Goal: Task Accomplishment & Management: Use online tool/utility

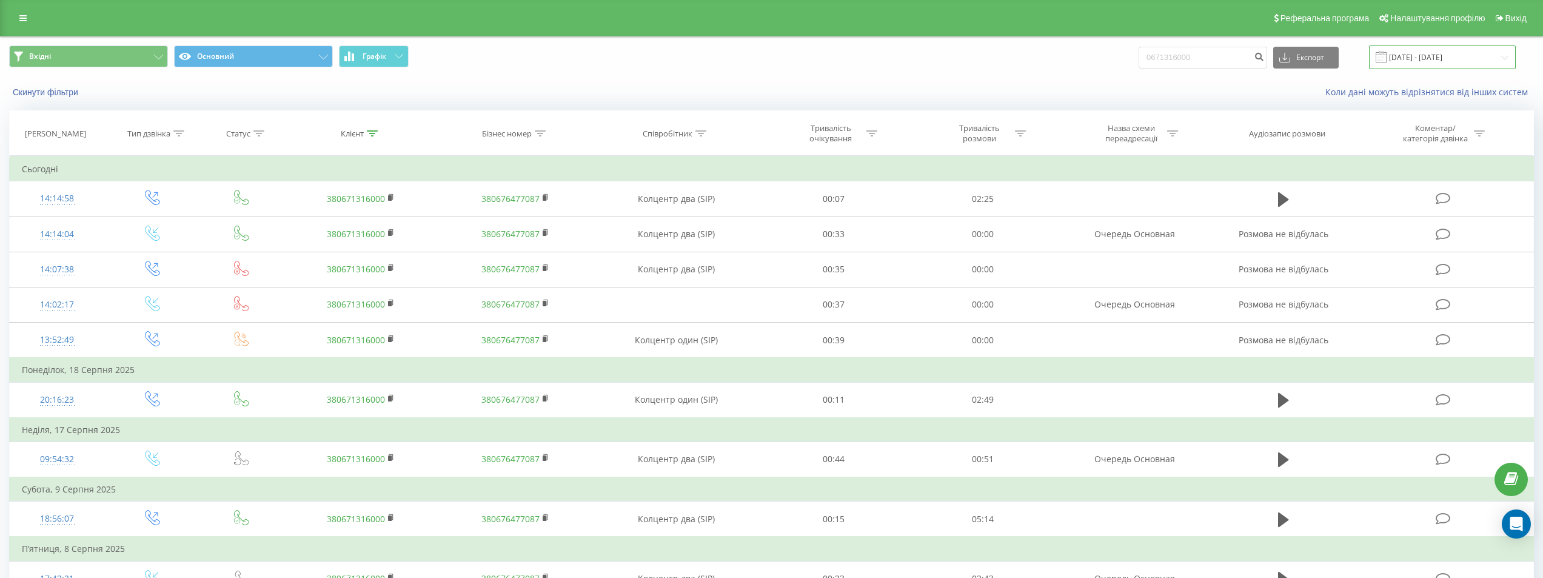
drag, startPoint x: 1430, startPoint y: 52, endPoint x: 1417, endPoint y: 56, distance: 13.2
click at [805, 53] on input "[DATE] - [DATE]" at bounding box center [1442, 57] width 147 height 24
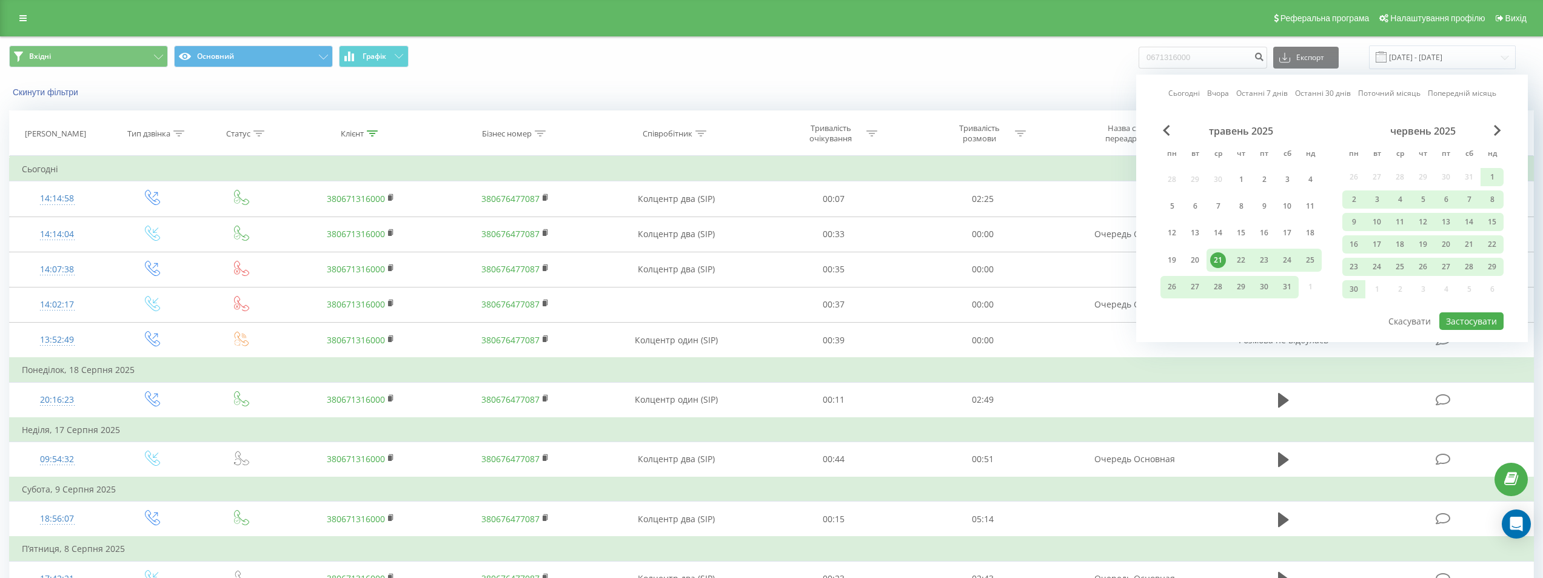
click at [805, 91] on link "Сьогодні" at bounding box center [1184, 93] width 32 height 12
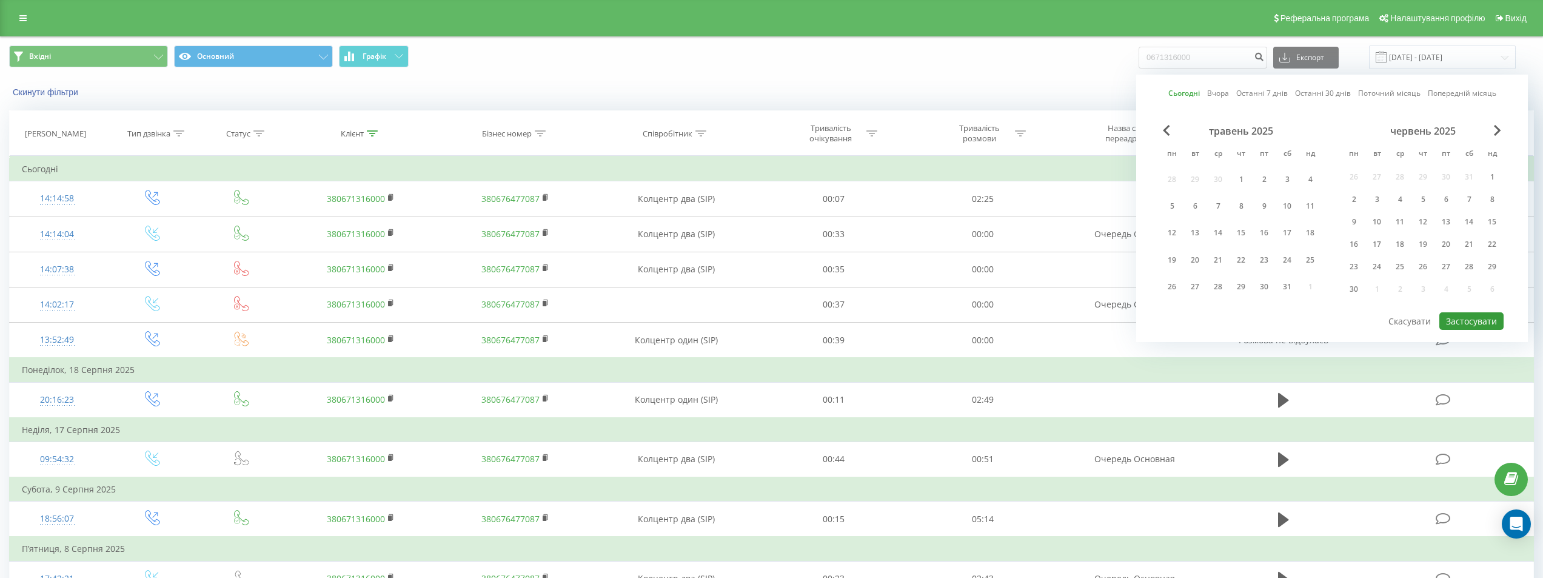
click at [805, 318] on button "Застосувати" at bounding box center [1471, 321] width 64 height 18
type input "[DATE] - [DATE]"
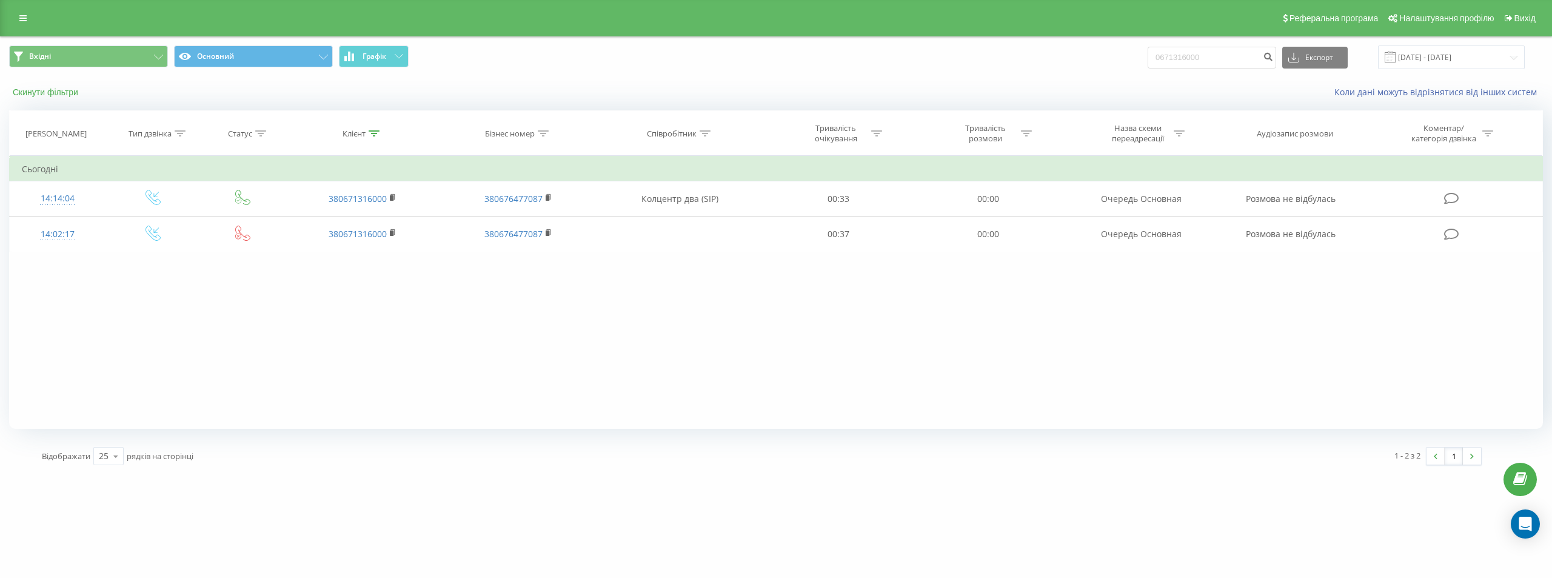
click at [62, 87] on button "Скинути фільтри" at bounding box center [46, 92] width 75 height 11
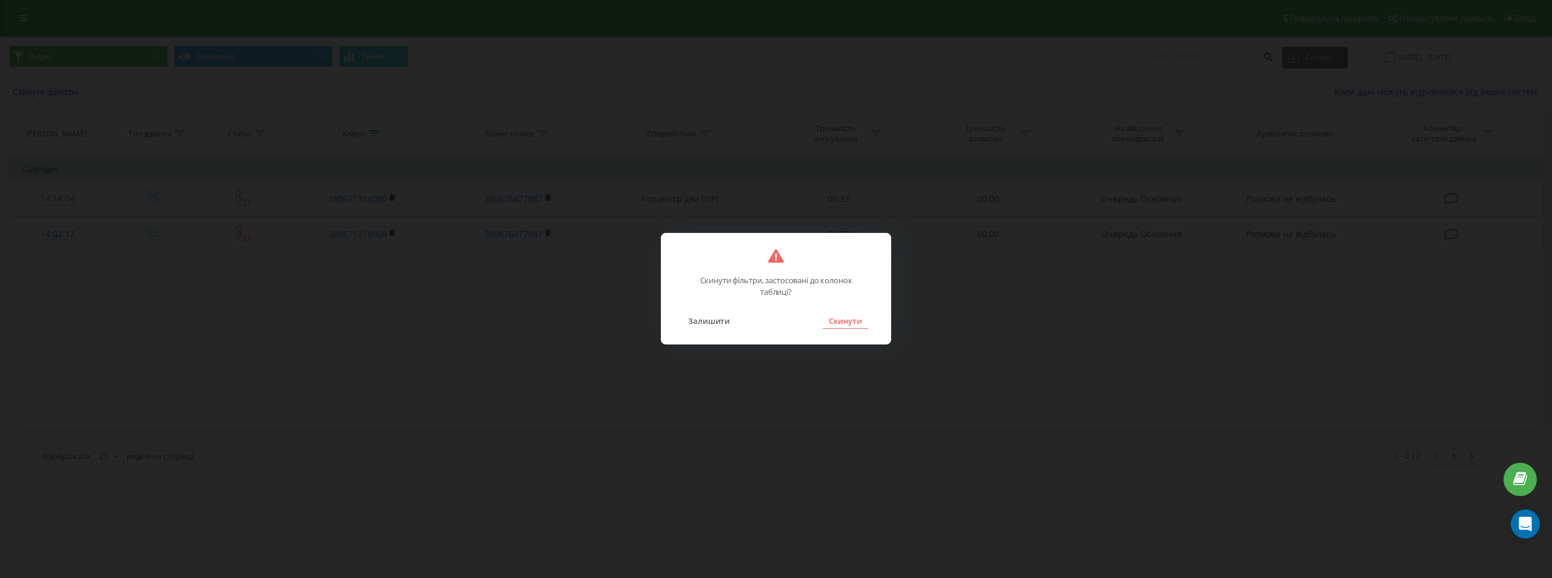
click at [805, 324] on button "Скинути" at bounding box center [845, 321] width 45 height 16
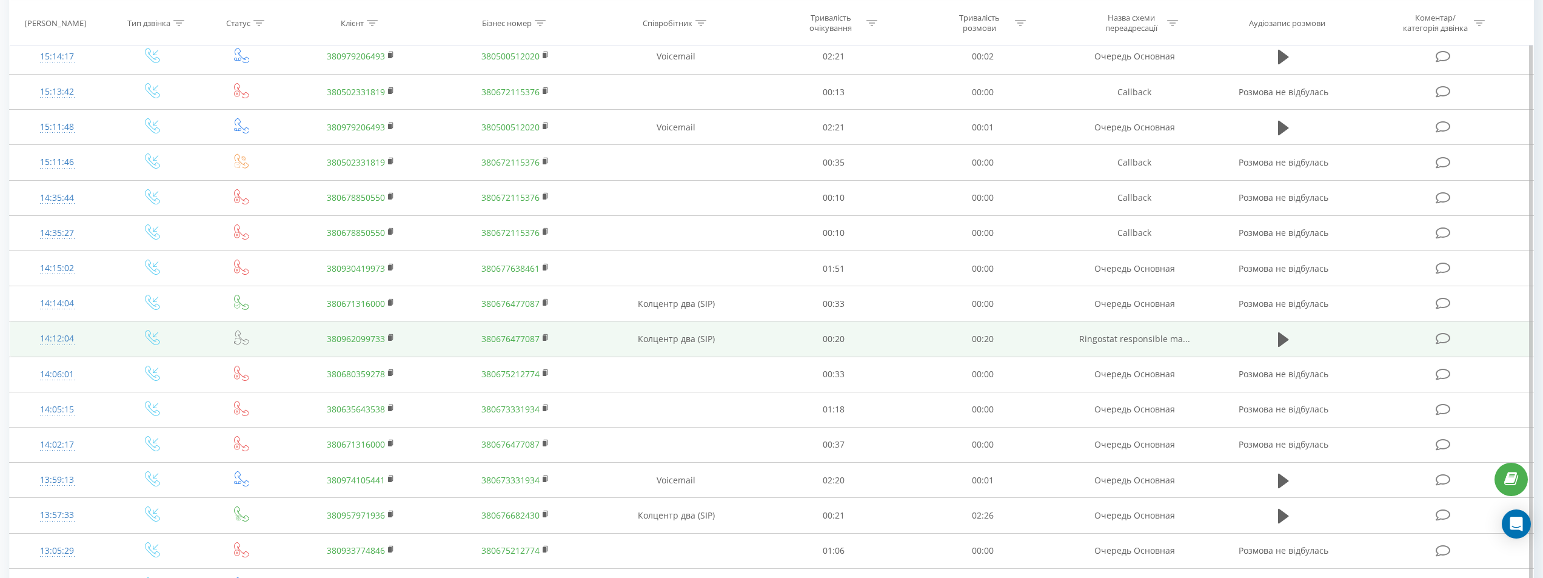
scroll to position [531, 0]
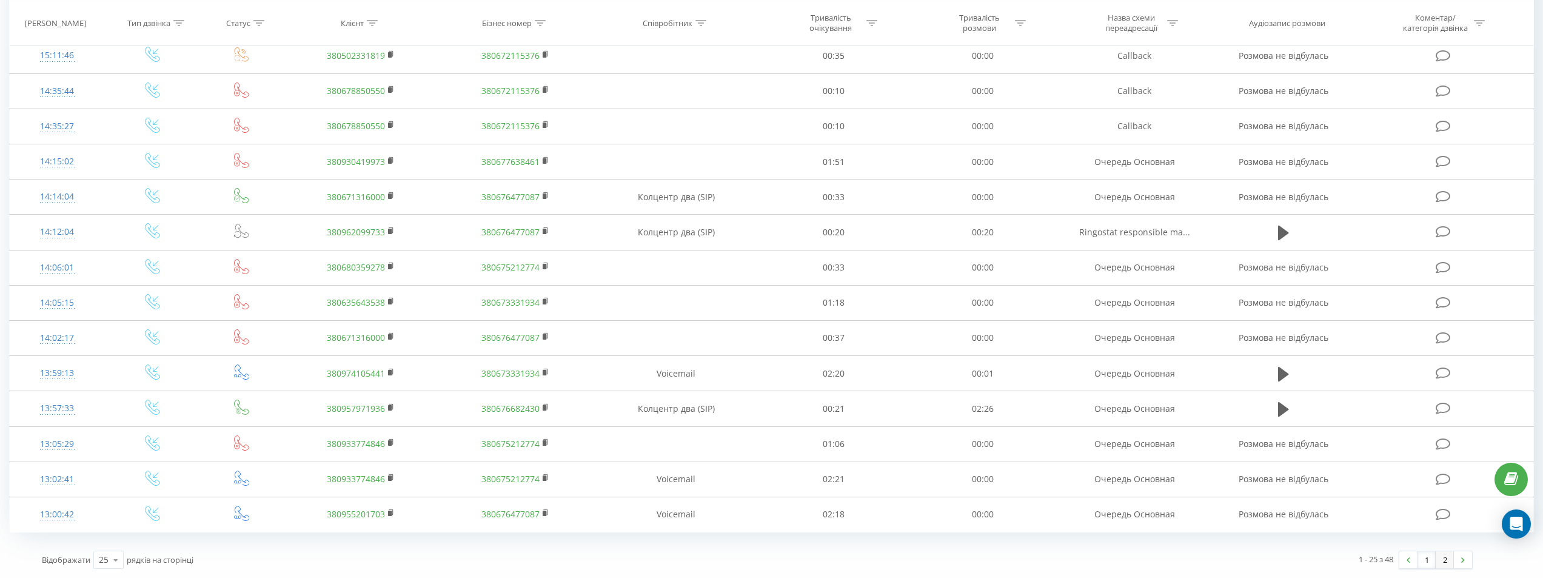
click at [805, 558] on link "2" at bounding box center [1445, 559] width 18 height 17
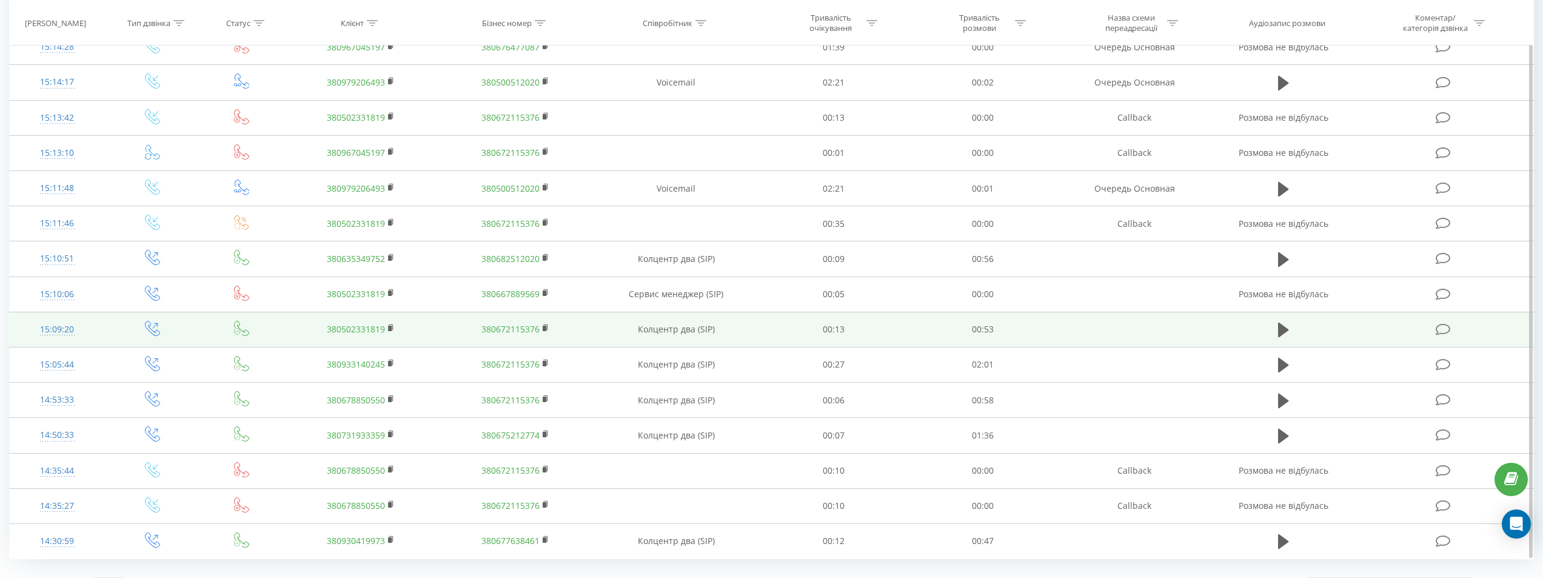
scroll to position [531, 0]
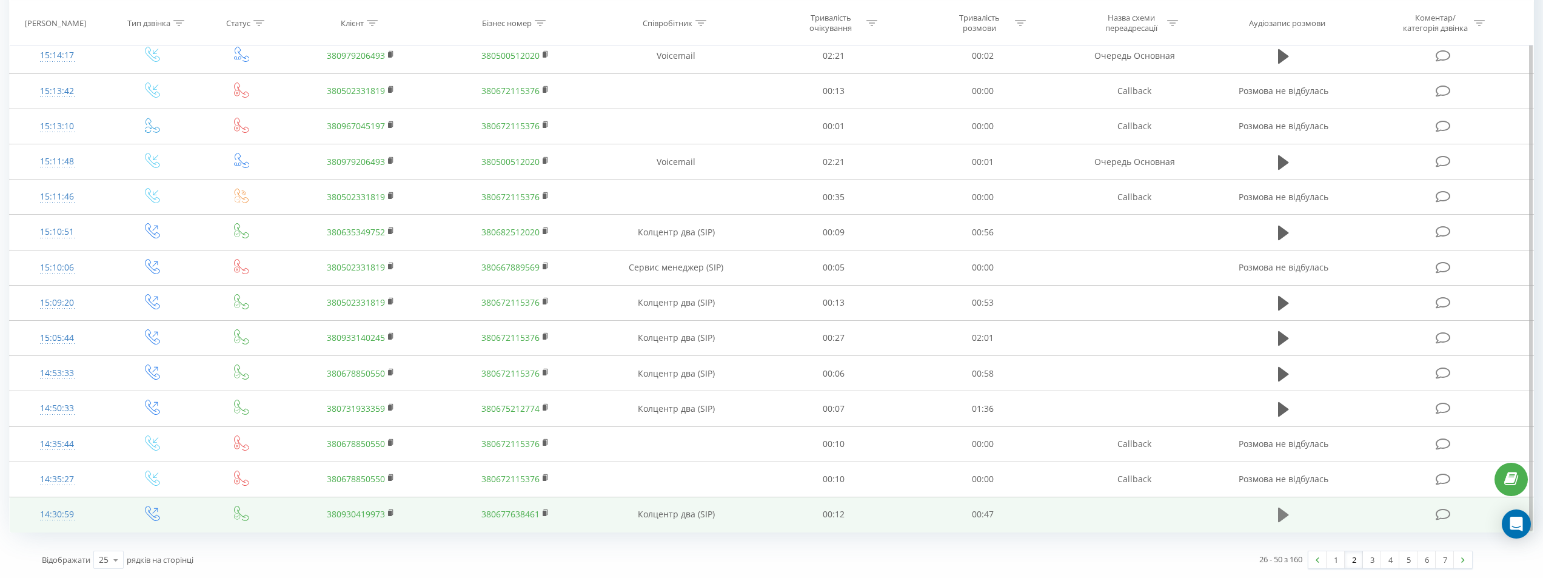
click at [805, 514] on icon at bounding box center [1283, 514] width 11 height 15
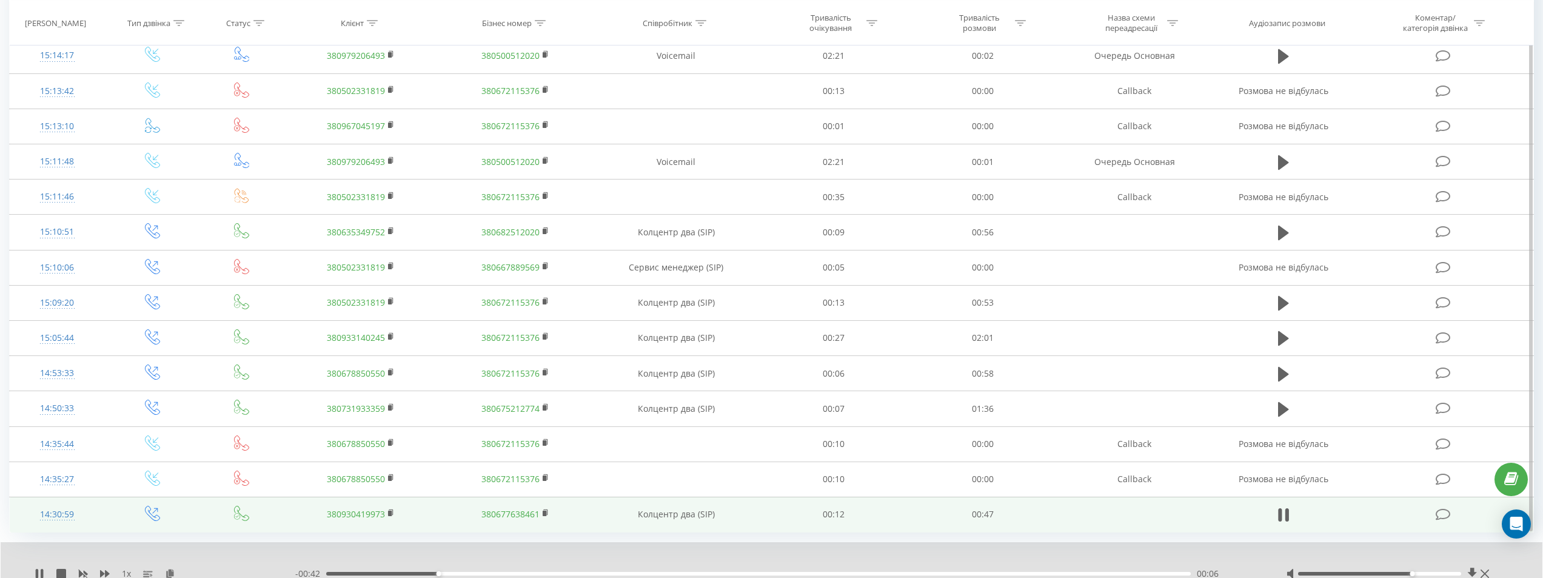
drag, startPoint x: 1399, startPoint y: 574, endPoint x: 1421, endPoint y: 572, distance: 22.0
click at [805, 567] on div at bounding box center [1379, 574] width 163 height 4
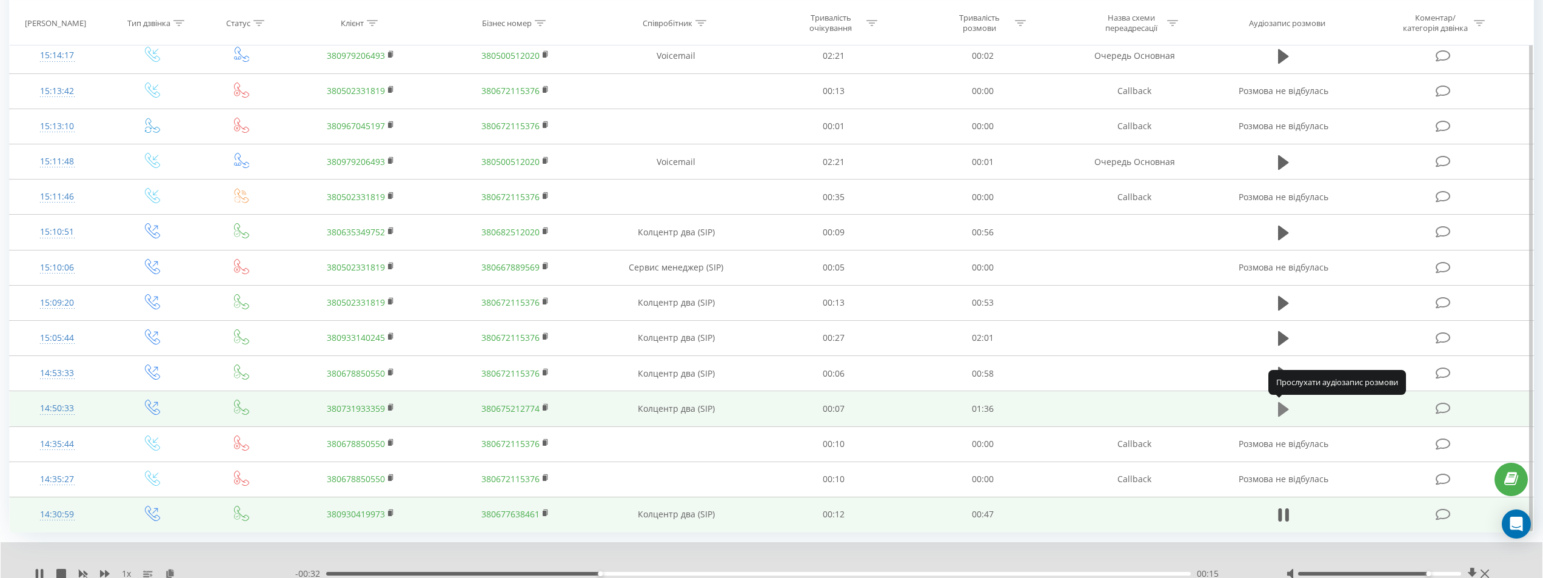
click at [805, 409] on icon at bounding box center [1283, 409] width 11 height 15
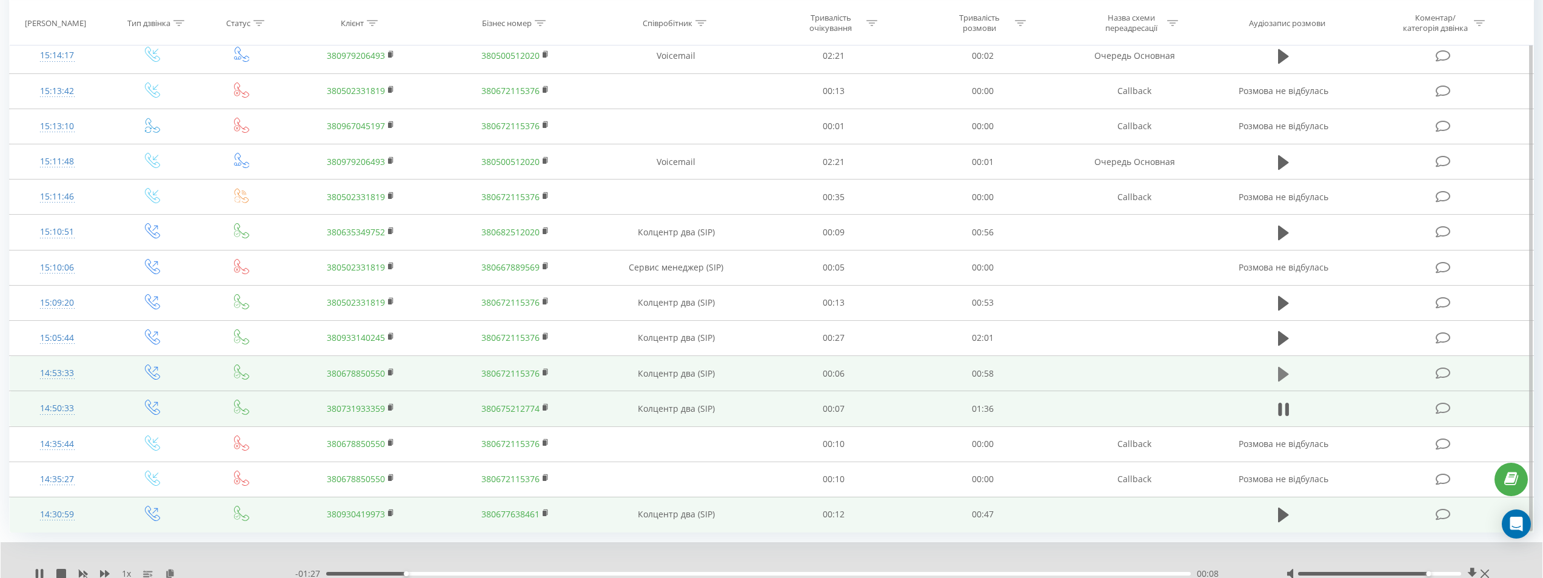
click at [805, 376] on icon at bounding box center [1283, 374] width 11 height 17
drag, startPoint x: 1439, startPoint y: 572, endPoint x: 1450, endPoint y: 572, distance: 10.9
click at [805, 567] on div at bounding box center [1379, 574] width 163 height 4
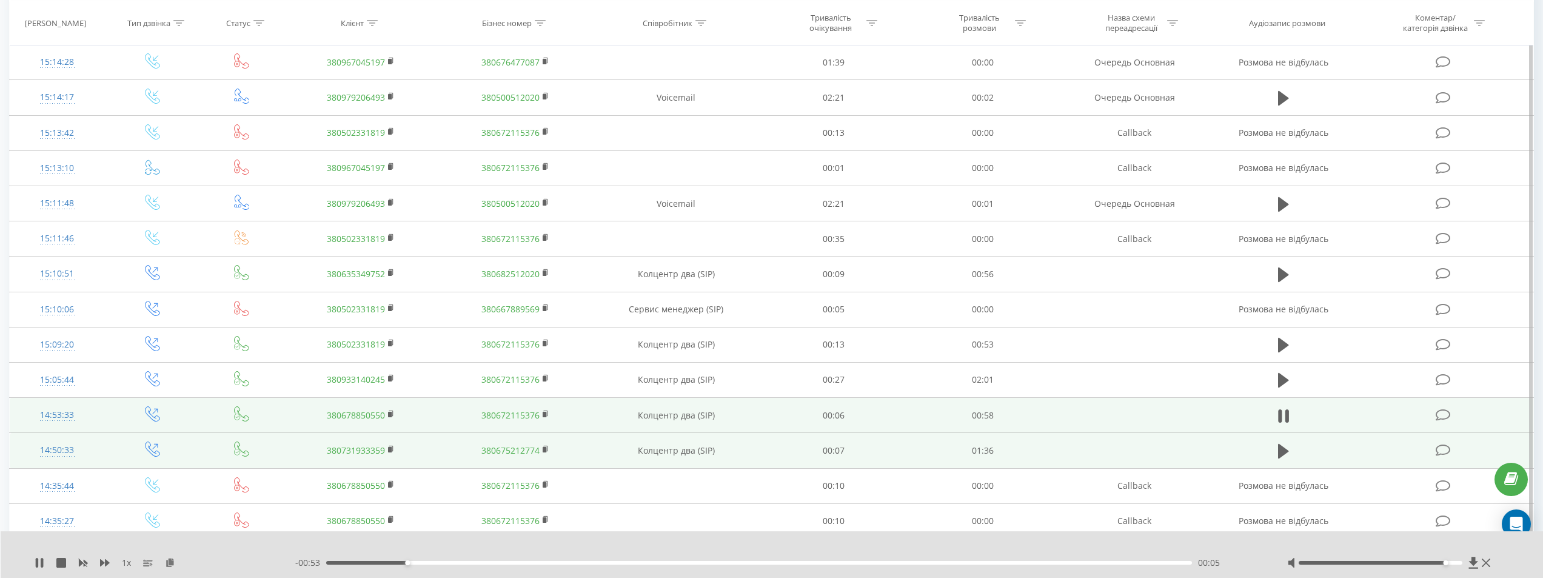
scroll to position [483, 0]
click at [392, 421] on rect at bounding box center [390, 420] width 4 height 5
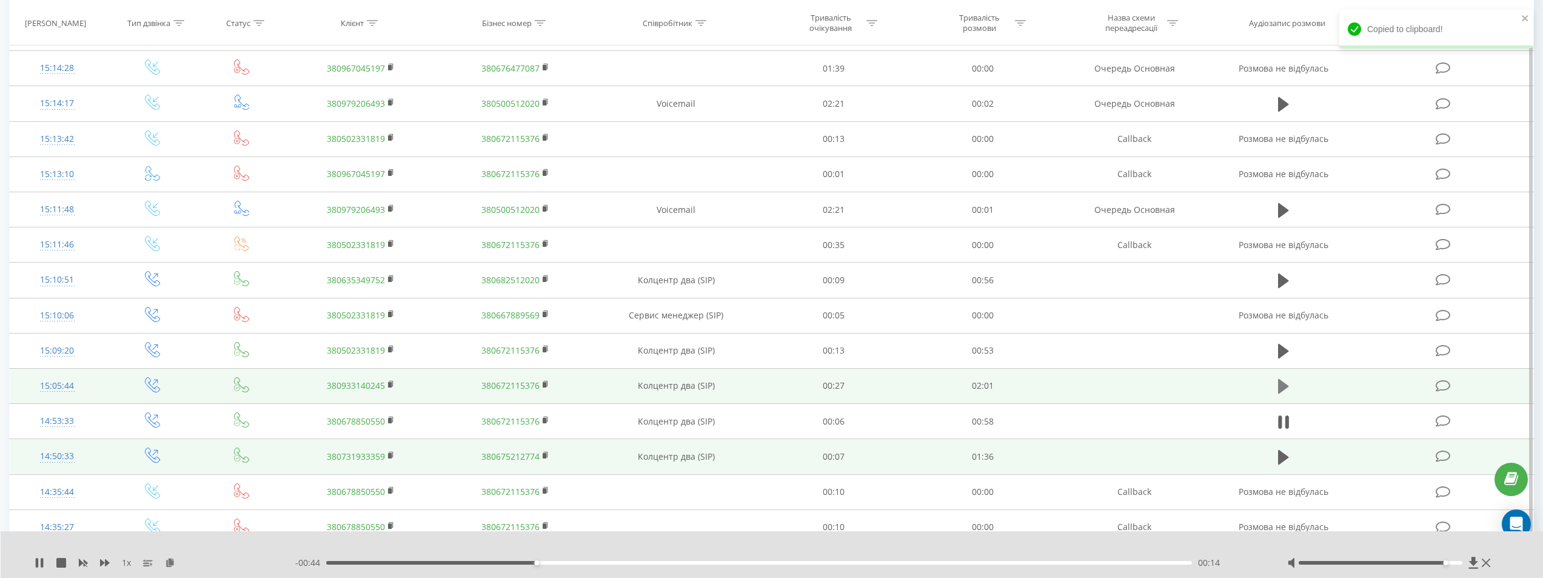
click at [805, 381] on icon at bounding box center [1283, 386] width 11 height 17
click at [805, 546] on div at bounding box center [764, 546] width 1167 height 13
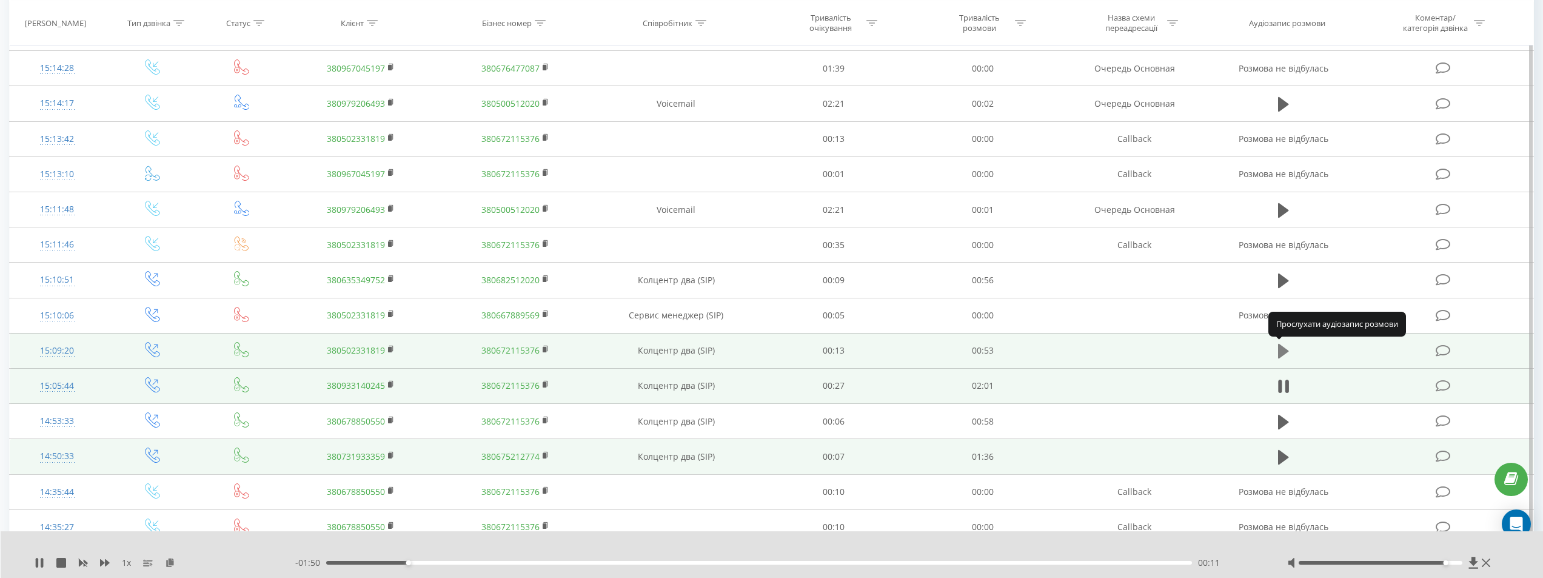
click at [805, 347] on icon at bounding box center [1283, 351] width 11 height 15
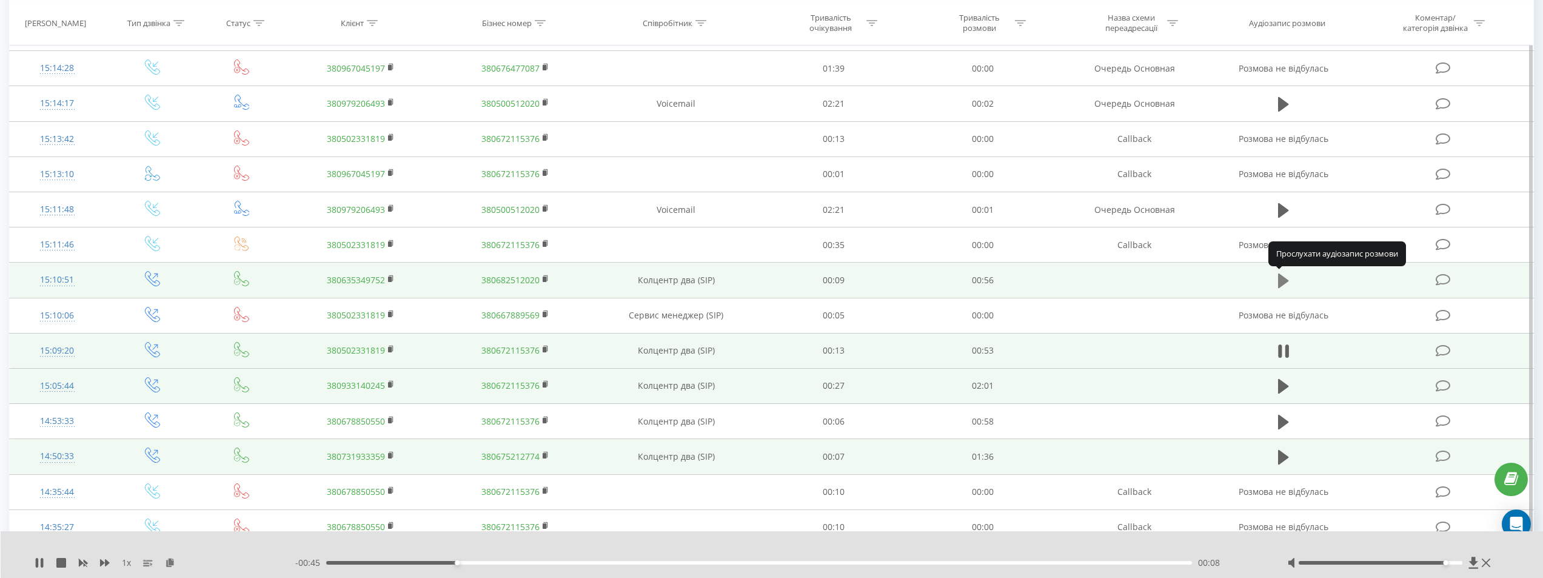
click at [805, 279] on icon at bounding box center [1283, 280] width 11 height 15
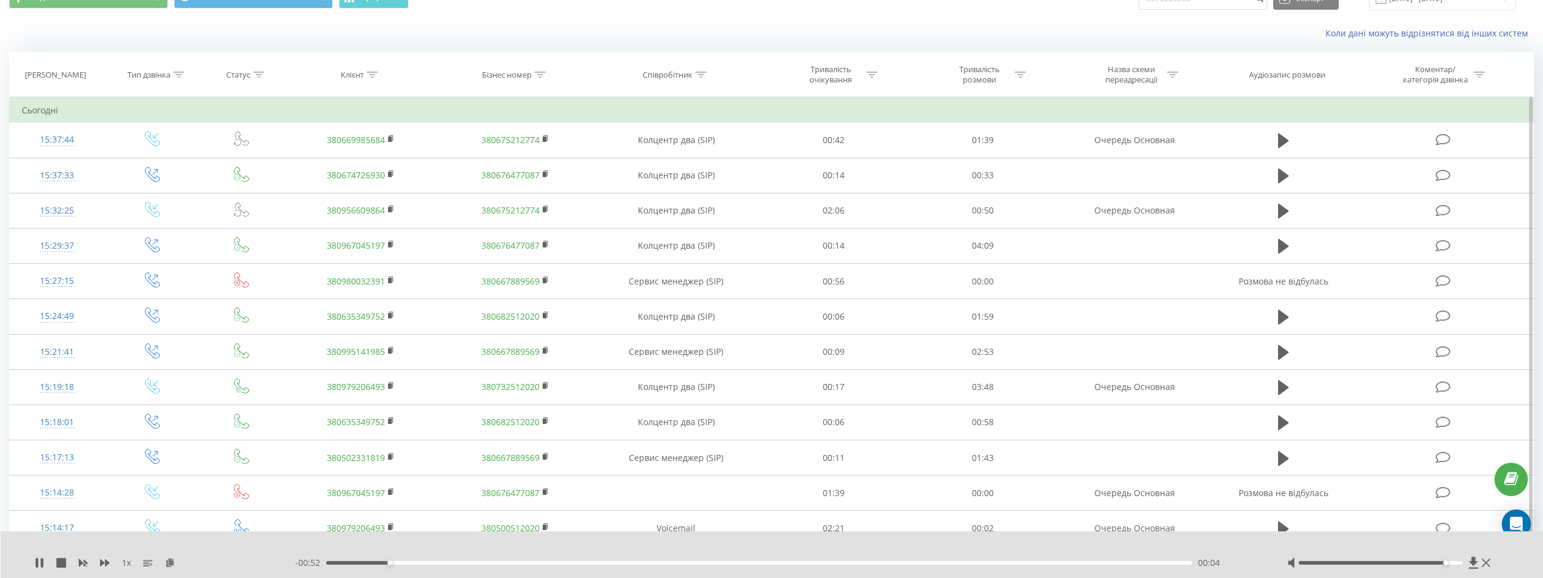
scroll to position [0, 0]
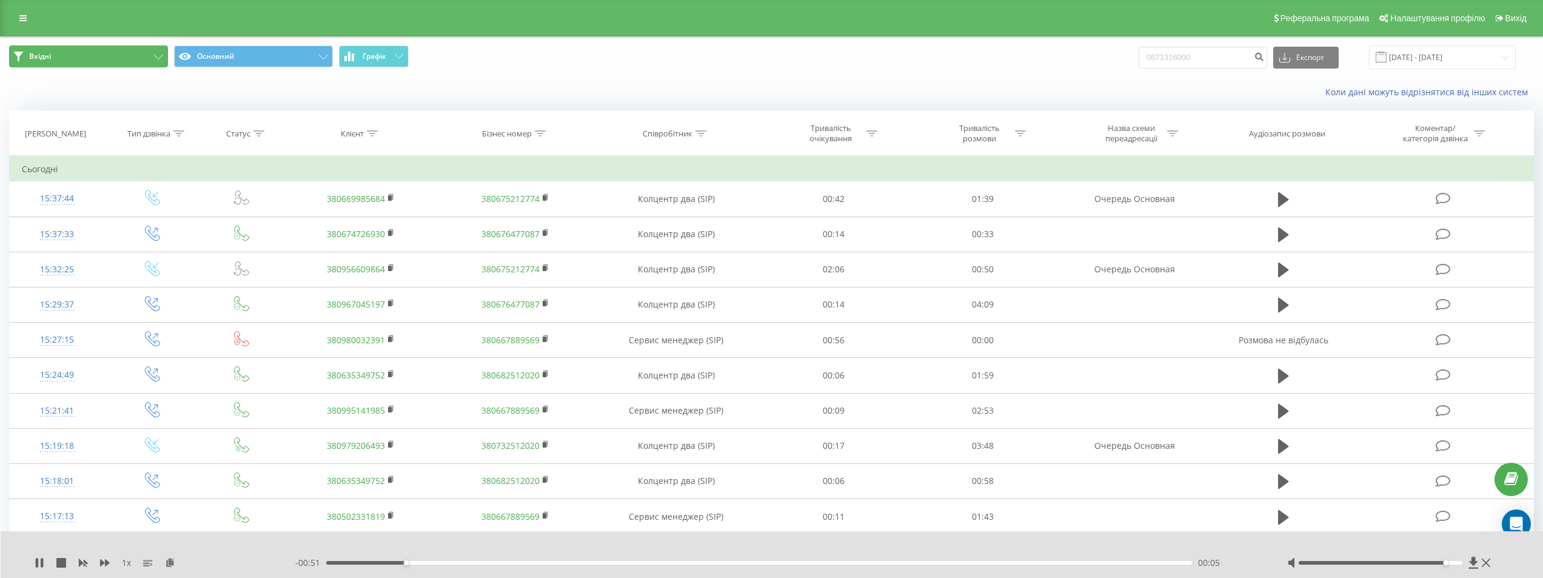
click at [147, 56] on button "Вхідні" at bounding box center [88, 56] width 159 height 22
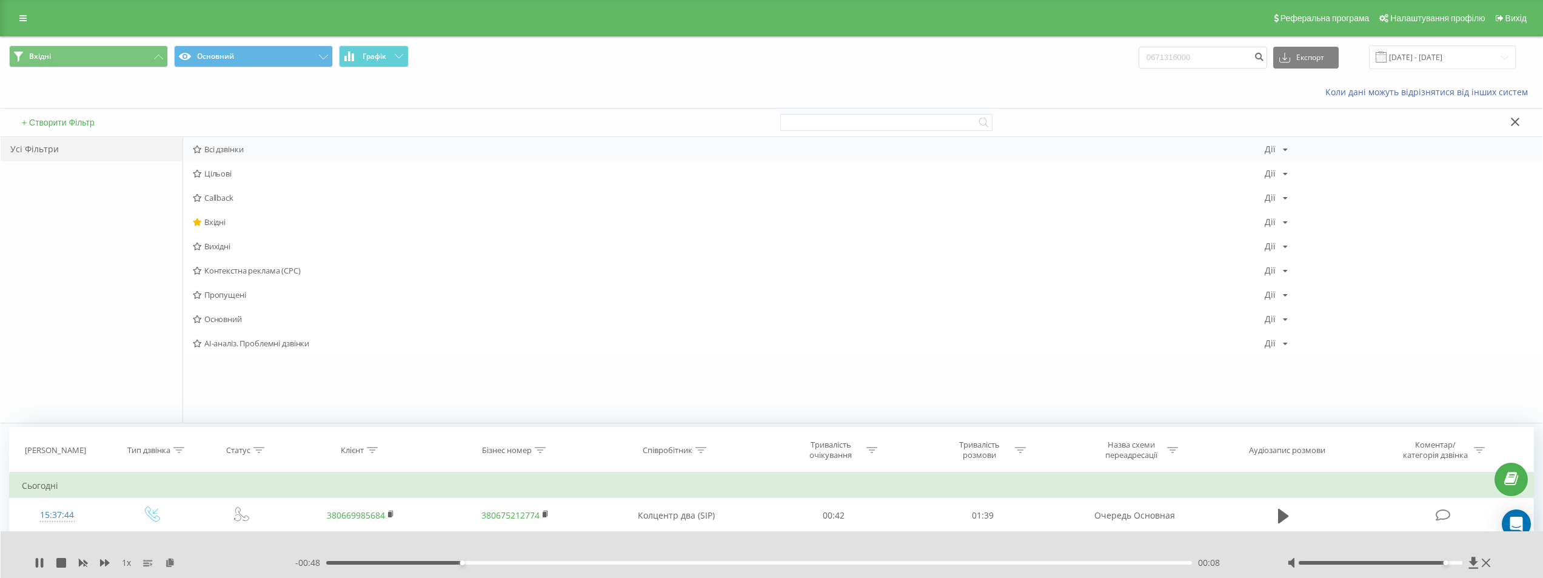
click at [231, 147] on span "Всі дзвінки" at bounding box center [729, 149] width 1072 height 8
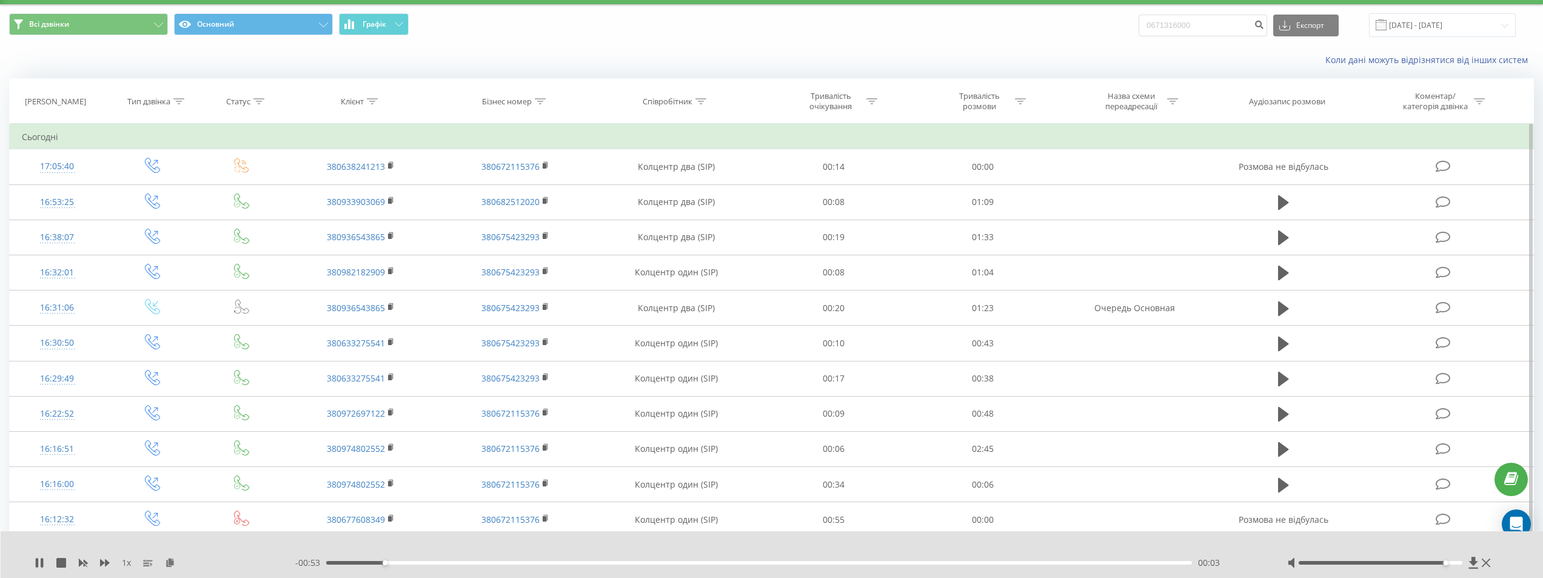
scroll to position [335, 0]
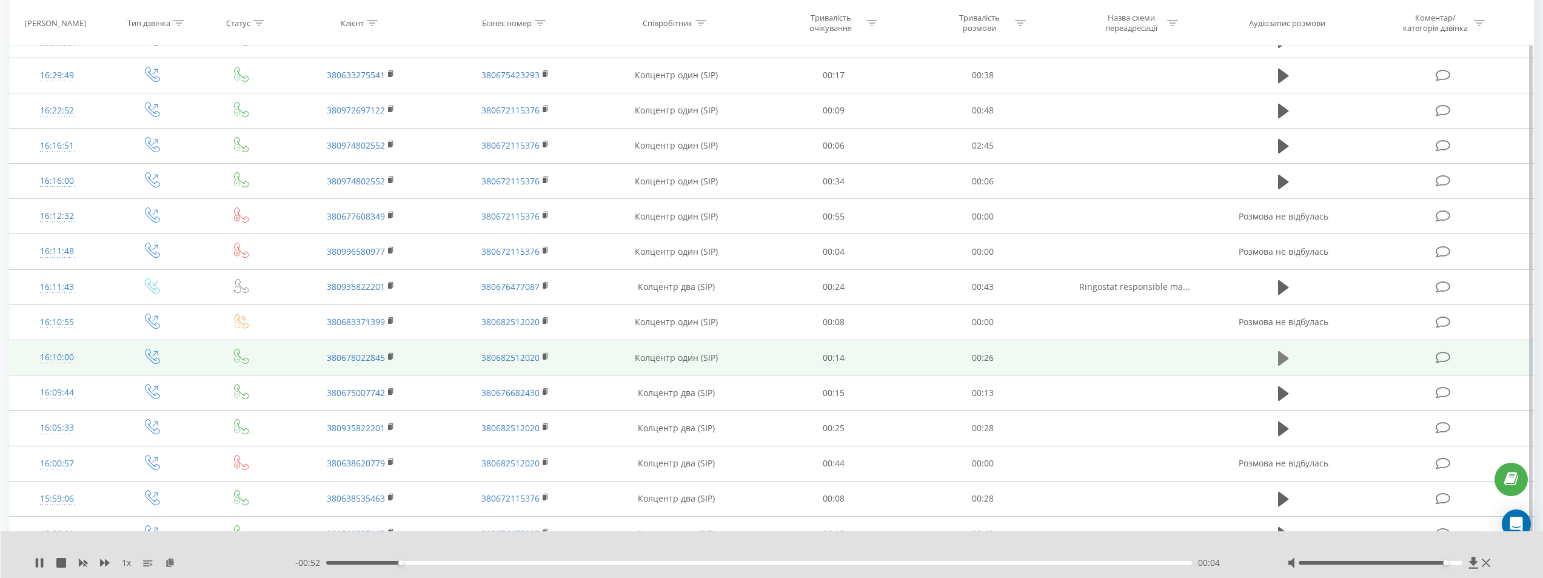
click at [805, 362] on icon at bounding box center [1283, 357] width 11 height 15
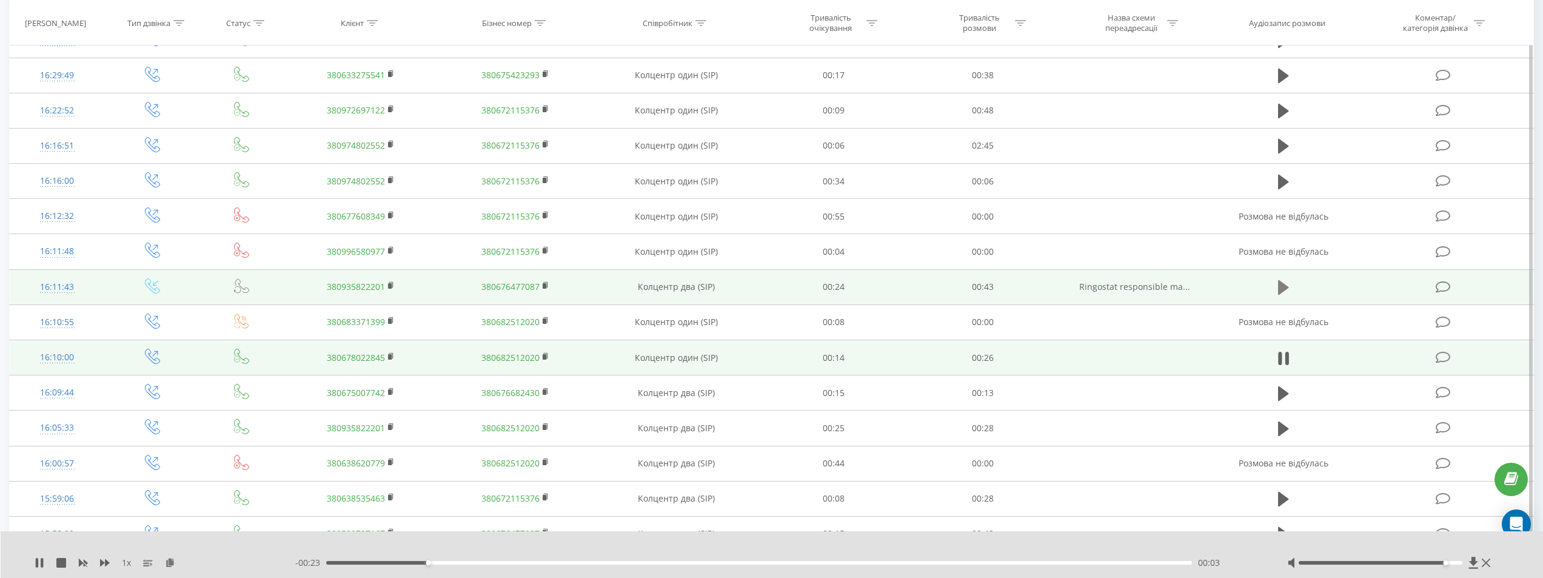
click at [805, 288] on icon at bounding box center [1283, 287] width 11 height 15
click at [390, 287] on rect at bounding box center [390, 285] width 4 height 5
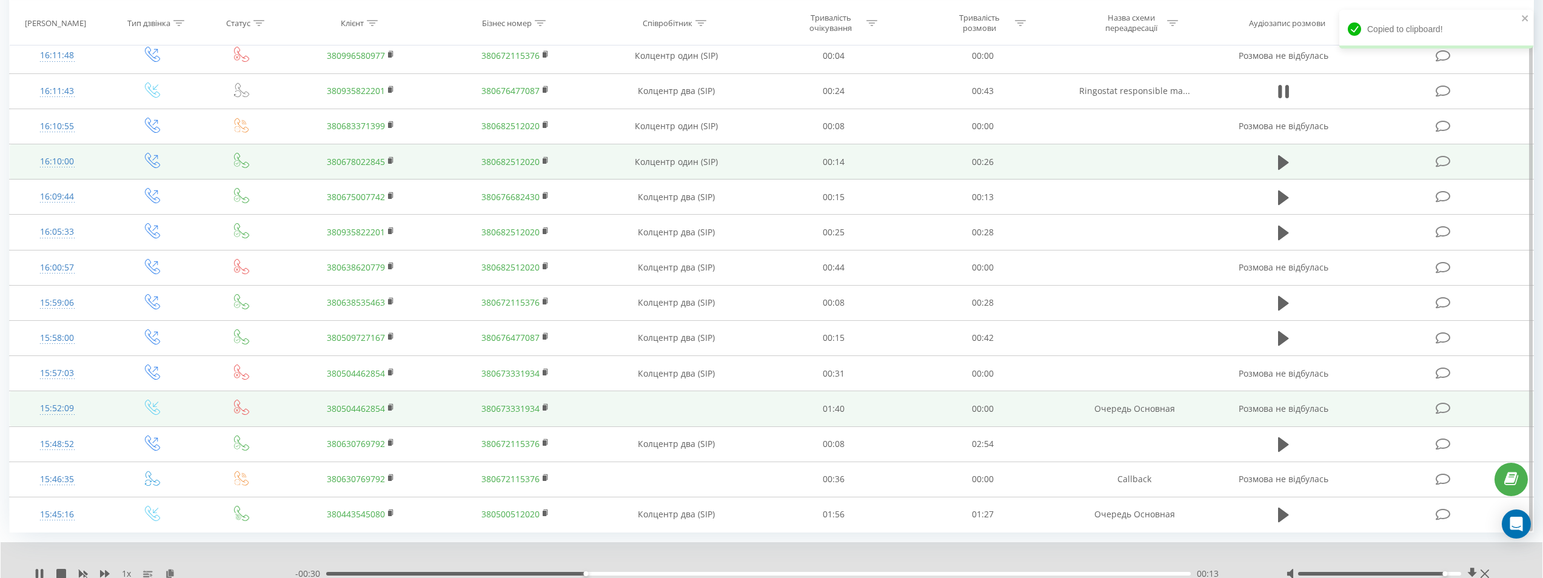
scroll to position [578, 0]
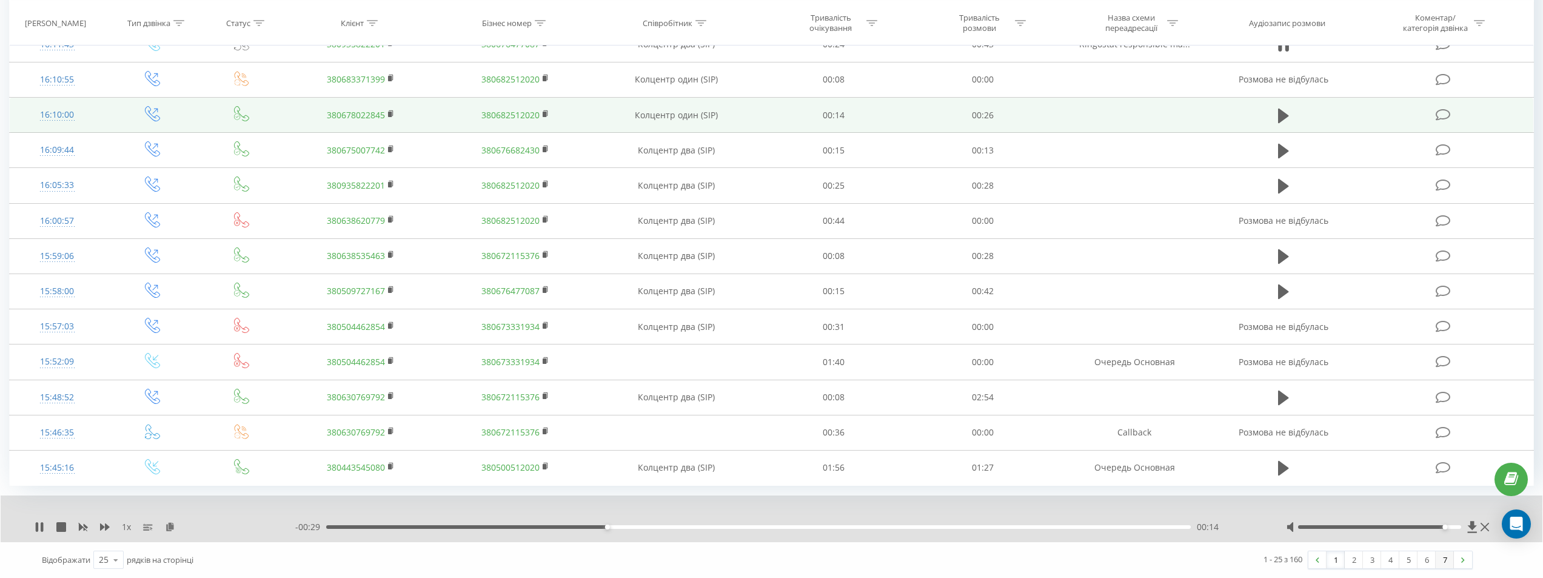
click at [805, 561] on link "7" at bounding box center [1445, 559] width 18 height 17
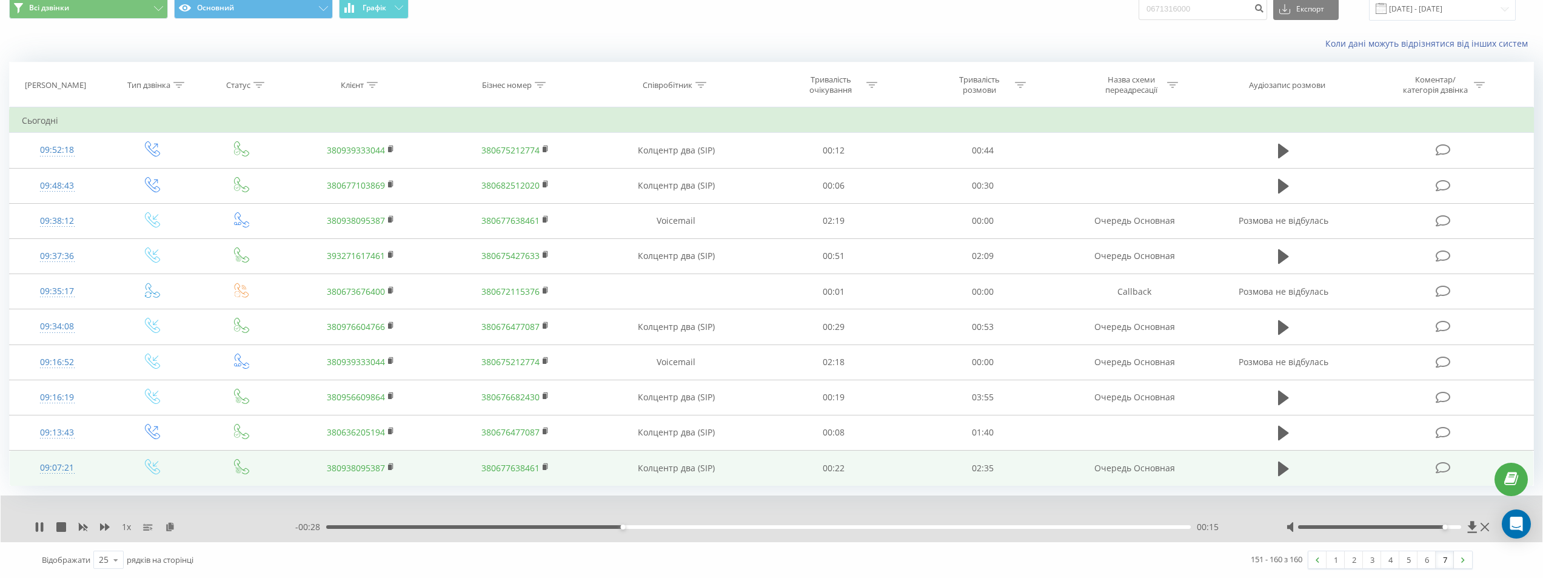
scroll to position [2, 0]
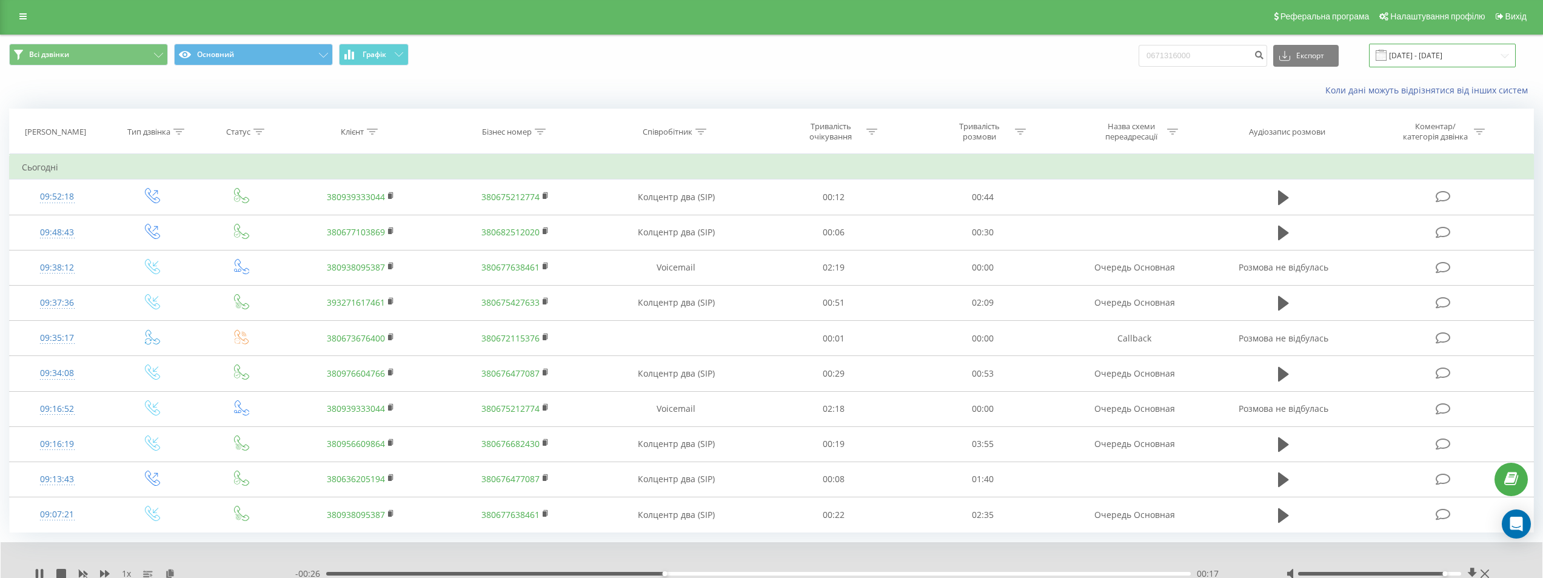
click at [805, 59] on input "[DATE] - [DATE]" at bounding box center [1442, 56] width 147 height 24
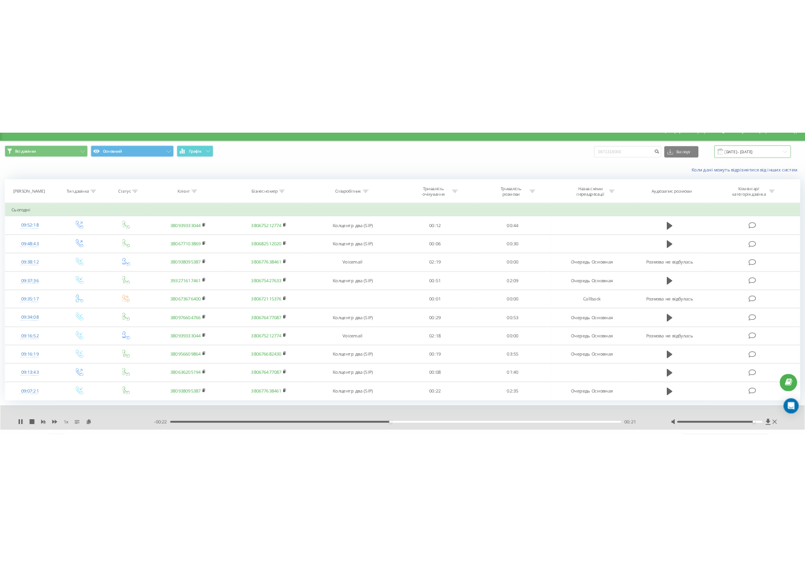
scroll to position [49, 0]
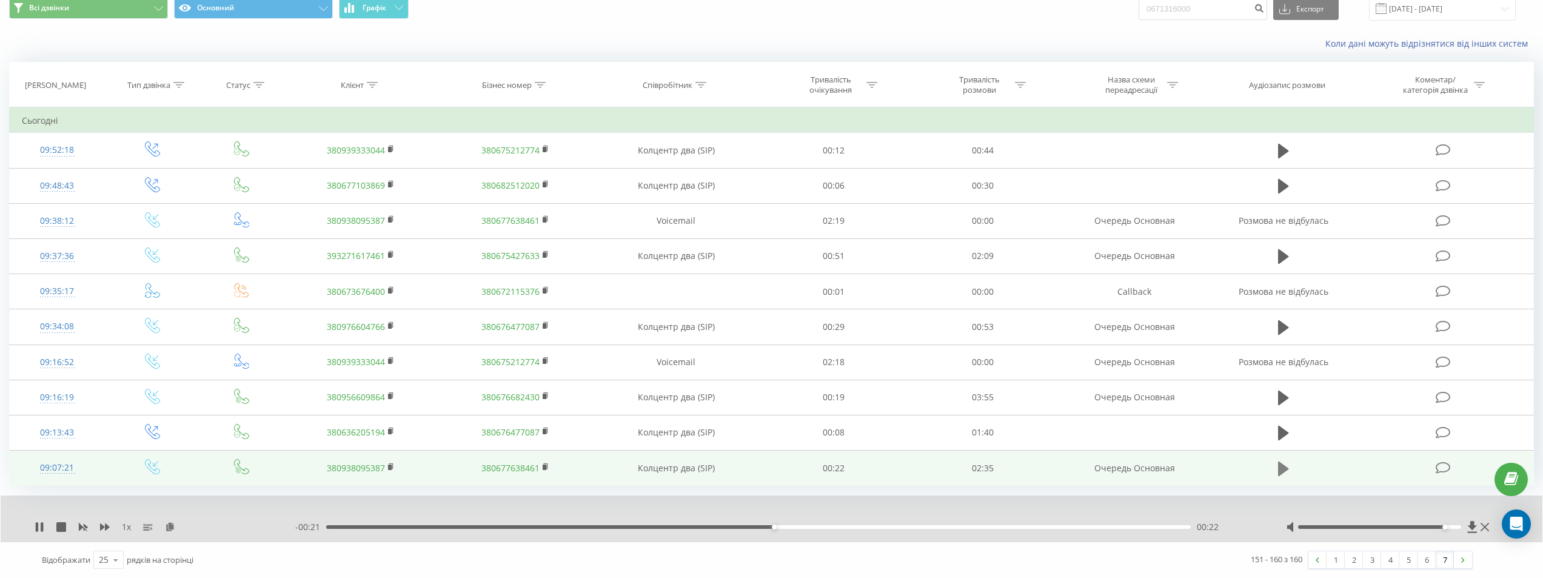
click at [805, 470] on icon at bounding box center [1283, 468] width 11 height 15
click at [392, 465] on icon at bounding box center [391, 465] width 4 height 5
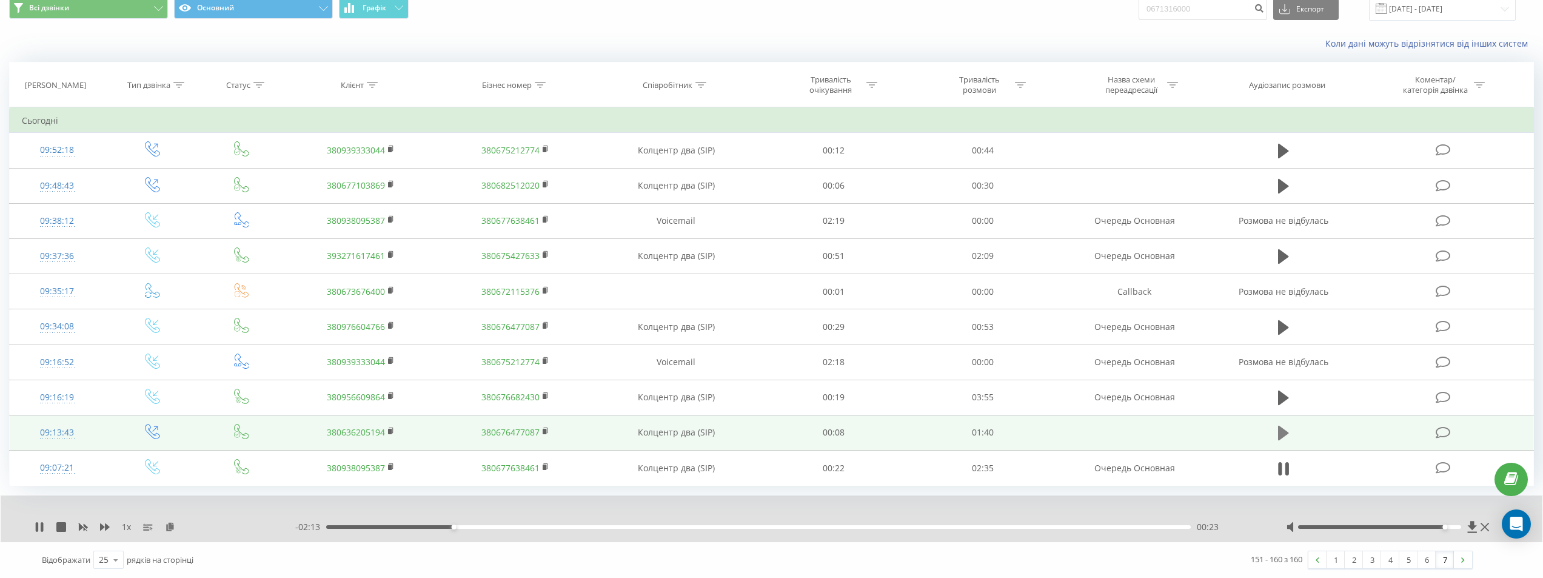
click at [805, 437] on icon at bounding box center [1283, 433] width 11 height 15
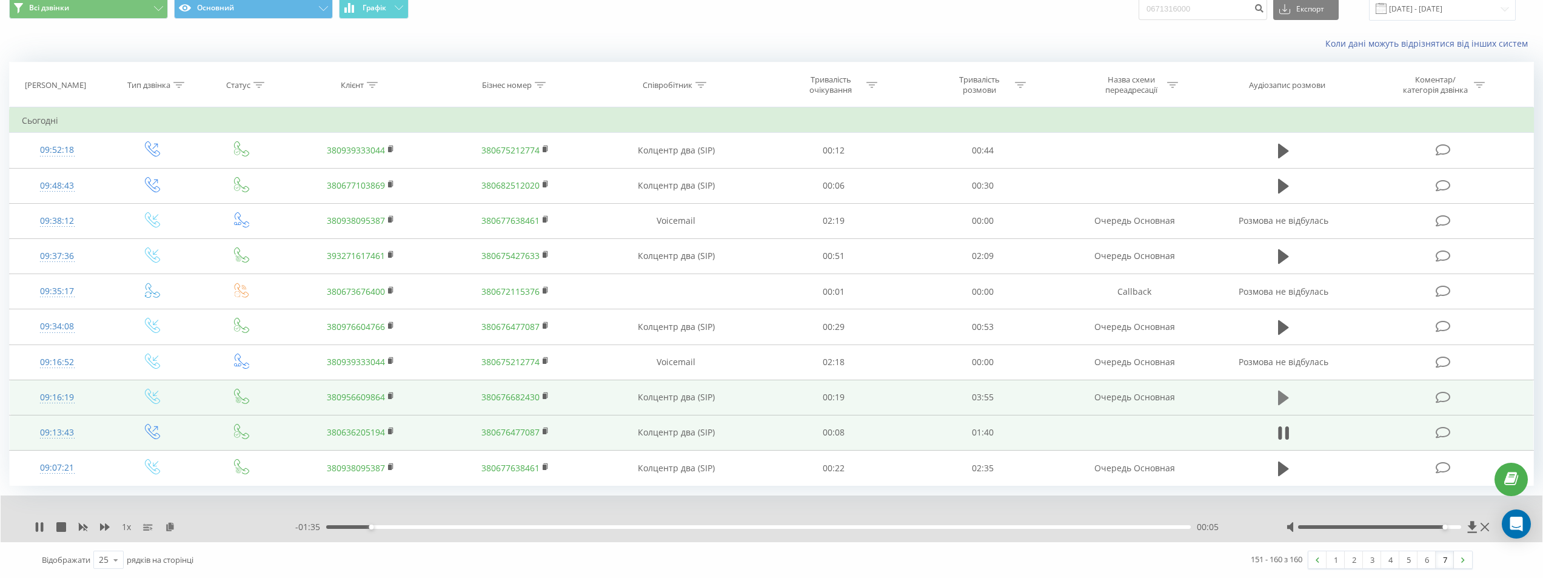
click at [805, 399] on icon at bounding box center [1283, 397] width 11 height 15
click at [42, 532] on div "1 x" at bounding box center [165, 527] width 261 height 12
click at [39, 528] on icon at bounding box center [40, 527] width 10 height 10
click at [39, 528] on icon at bounding box center [39, 527] width 7 height 10
click at [392, 395] on rect at bounding box center [390, 395] width 4 height 5
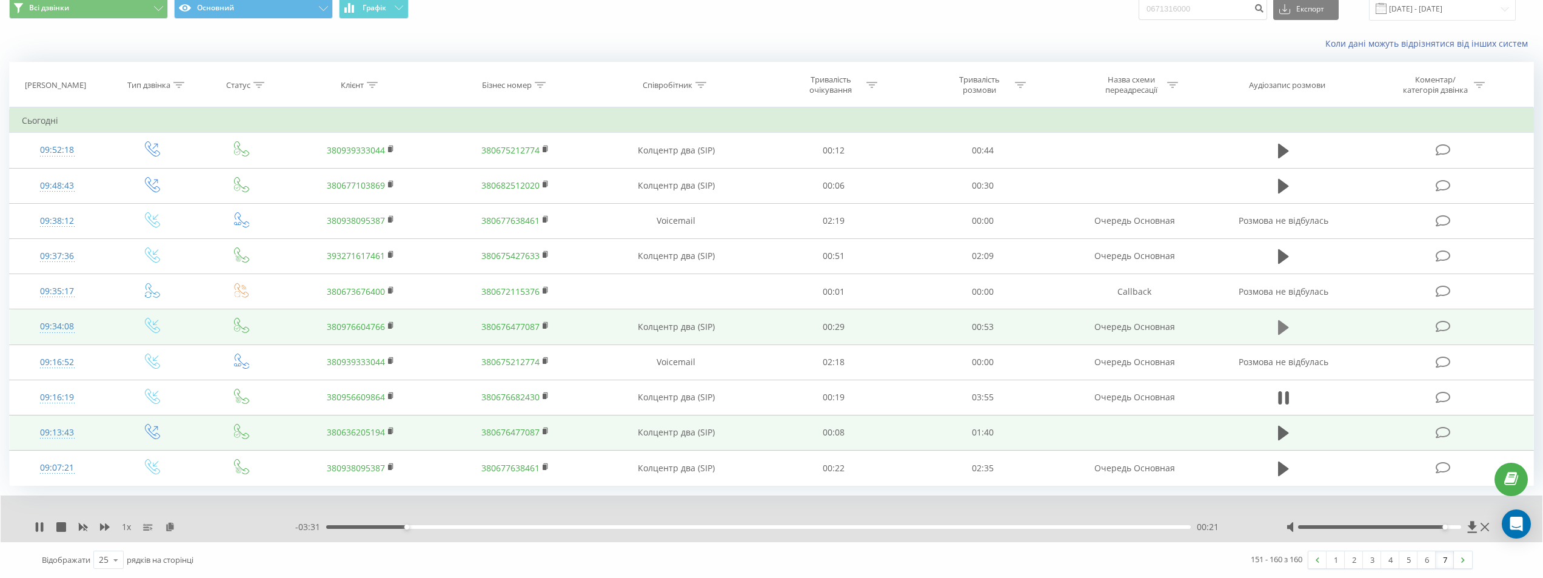
click at [805, 330] on icon at bounding box center [1283, 327] width 11 height 15
click at [391, 326] on rect at bounding box center [390, 325] width 4 height 5
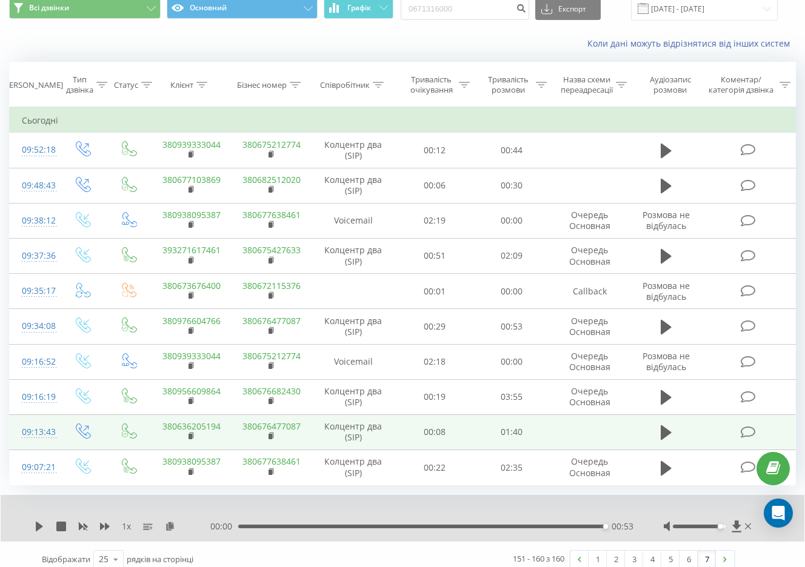
click at [34, 526] on div "1 x 00:00 00:53 00:53" at bounding box center [403, 518] width 804 height 47
click at [379, 528] on div "00:20" at bounding box center [423, 527] width 364 height 4
click at [39, 525] on icon at bounding box center [39, 527] width 7 height 10
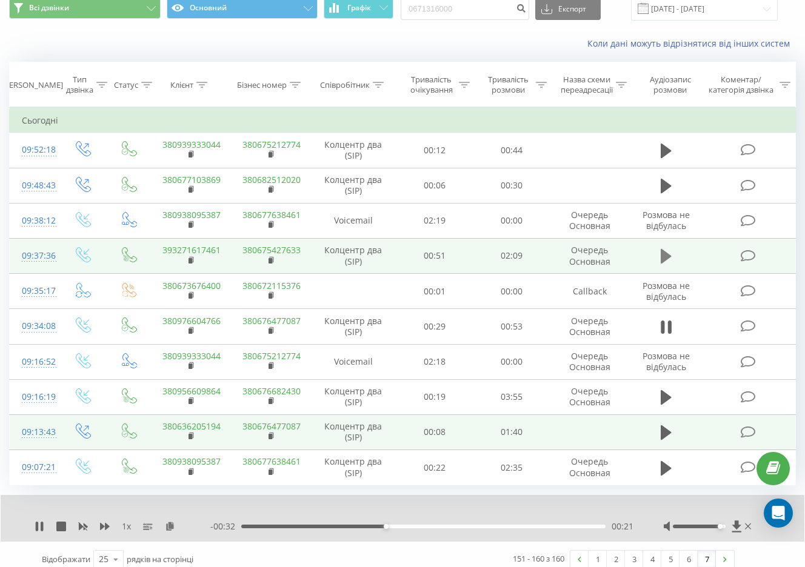
click at [664, 262] on icon at bounding box center [666, 256] width 11 height 15
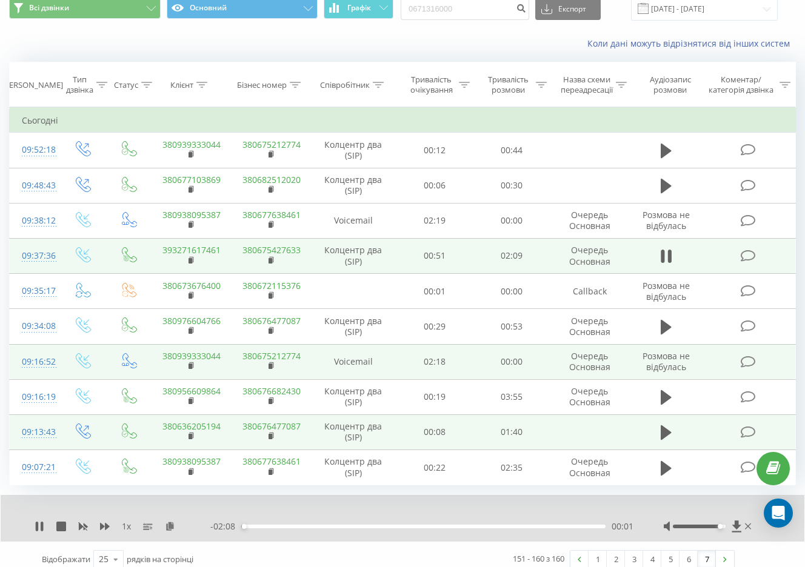
scroll to position [0, 0]
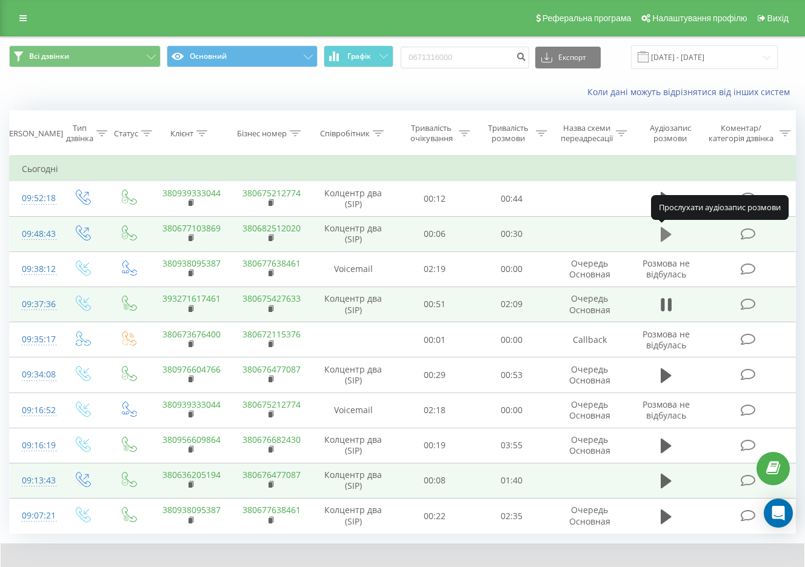
click at [666, 236] on icon at bounding box center [666, 234] width 11 height 15
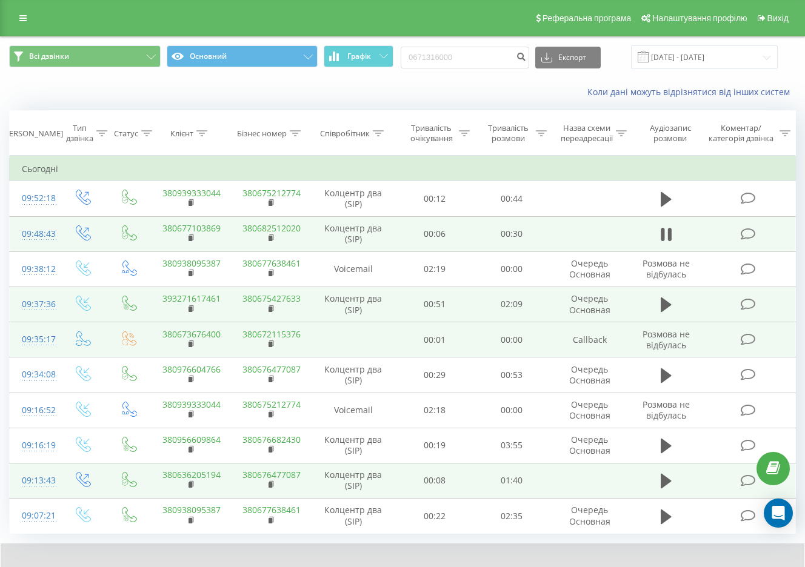
scroll to position [59, 0]
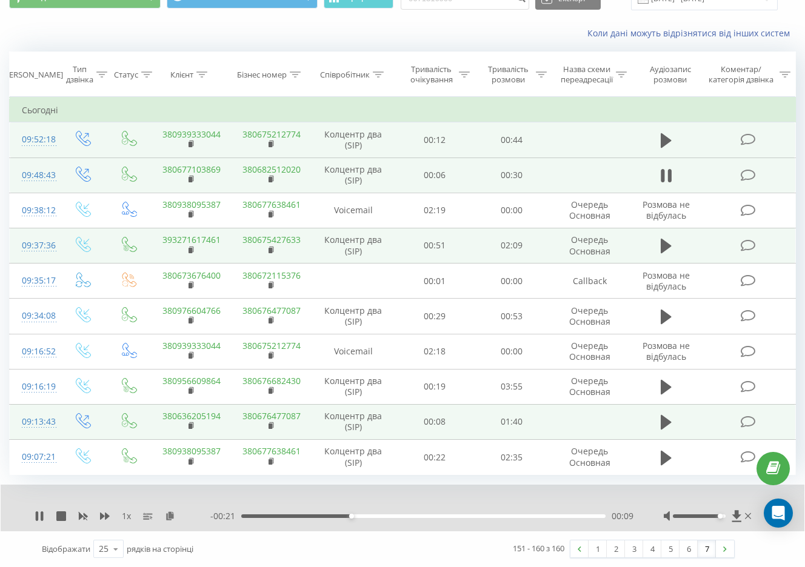
click at [657, 140] on td at bounding box center [666, 139] width 74 height 35
click at [661, 140] on icon at bounding box center [666, 140] width 11 height 15
click at [171, 517] on icon at bounding box center [170, 516] width 10 height 8
click at [191, 143] on rect at bounding box center [191, 144] width 4 height 5
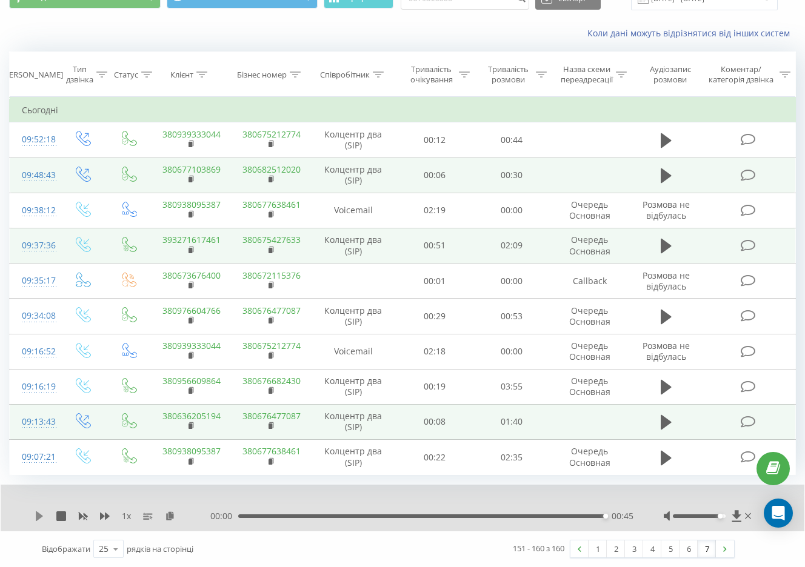
click at [41, 514] on icon at bounding box center [40, 517] width 10 height 10
click at [371, 514] on div "00:00 00:45 00:45" at bounding box center [421, 516] width 423 height 12
click at [371, 517] on div "00:45" at bounding box center [421, 517] width 367 height 4
click at [42, 512] on icon at bounding box center [40, 517] width 10 height 10
click at [686, 552] on link "6" at bounding box center [689, 549] width 18 height 17
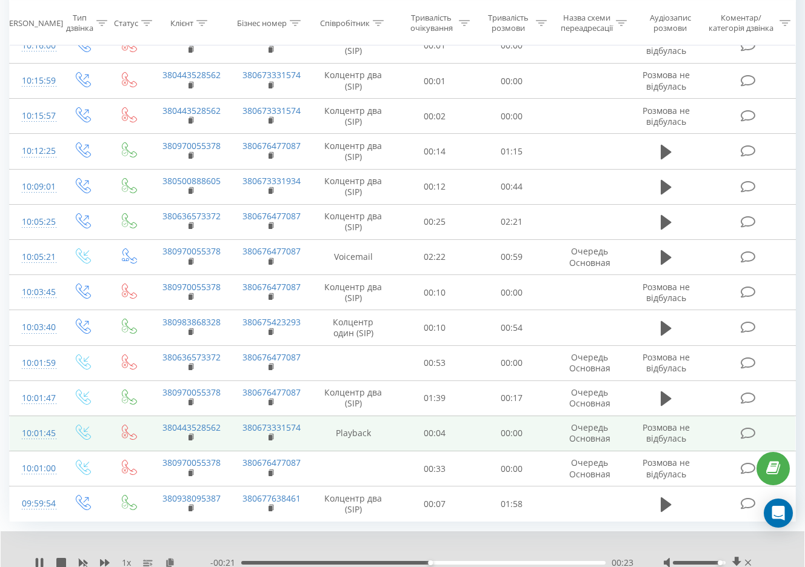
scroll to position [597, 0]
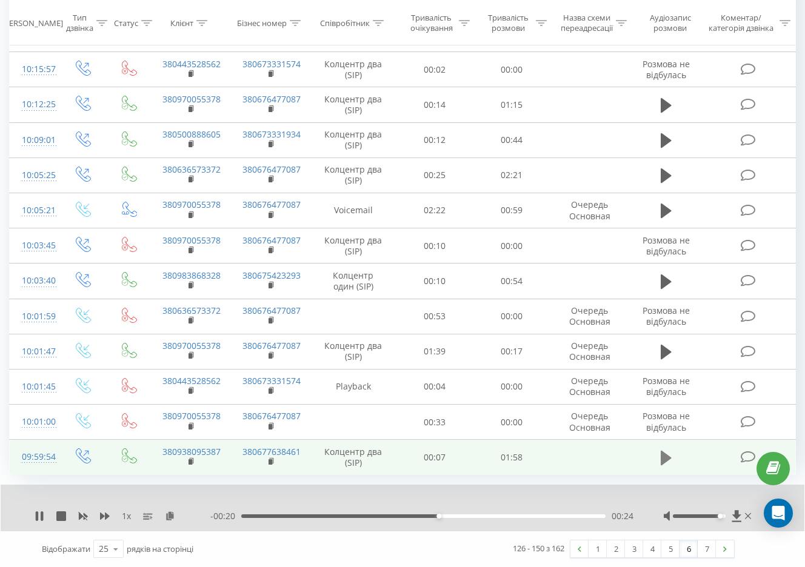
click at [667, 457] on icon at bounding box center [666, 458] width 11 height 15
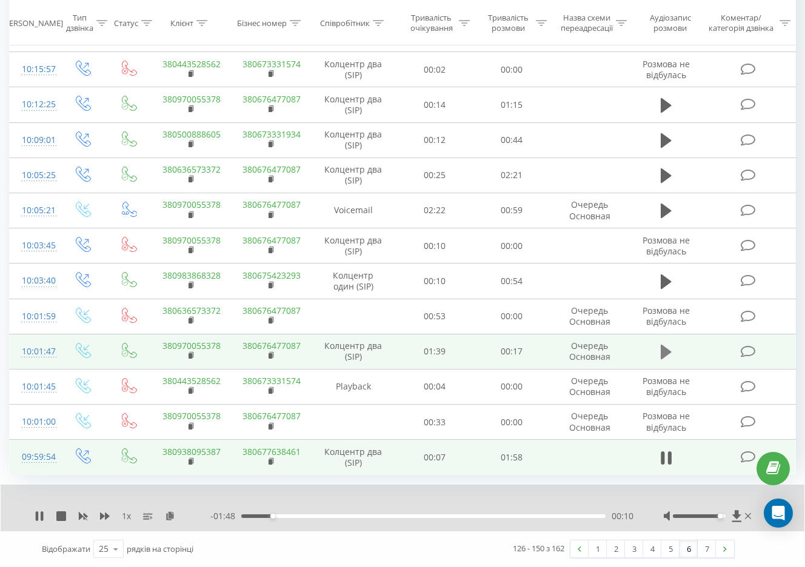
click at [662, 352] on icon at bounding box center [666, 352] width 11 height 15
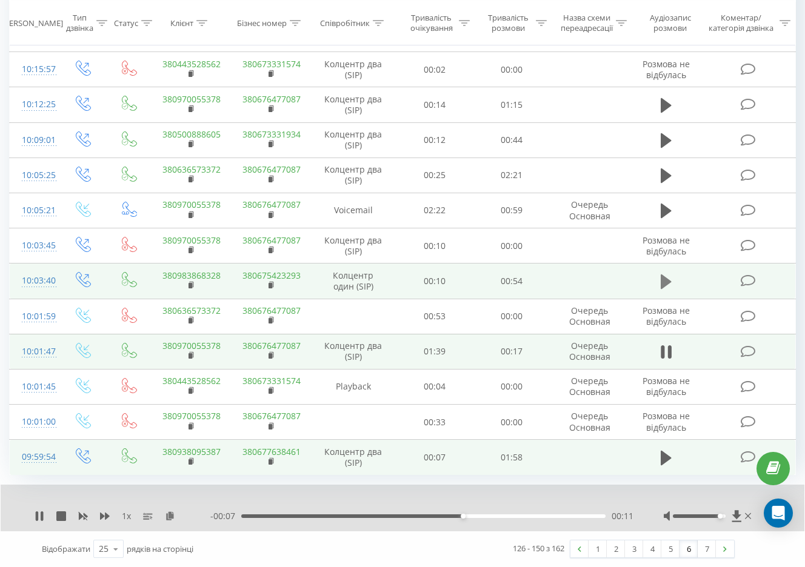
click at [658, 283] on button at bounding box center [666, 282] width 18 height 18
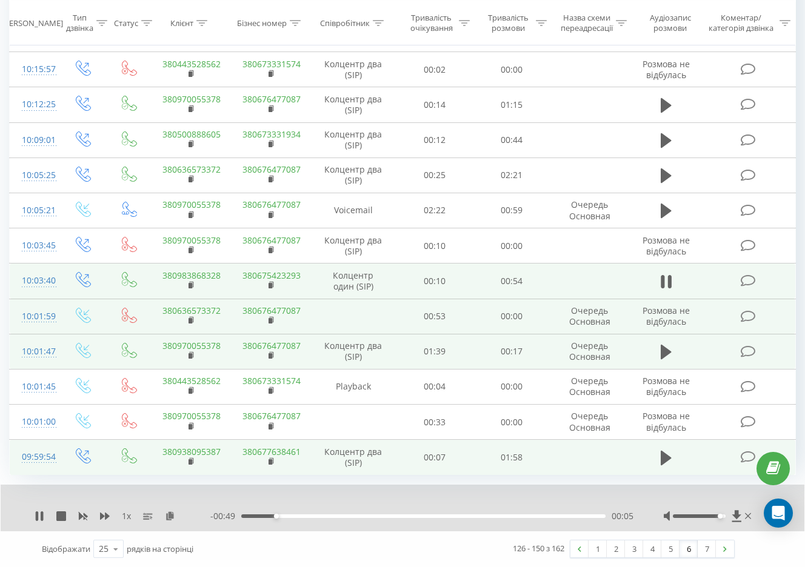
scroll to position [537, 0]
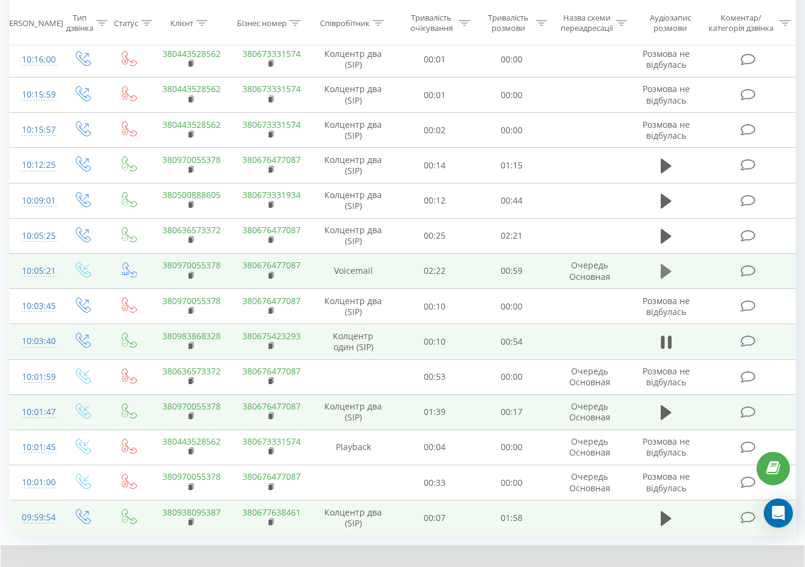
click at [664, 272] on icon at bounding box center [666, 271] width 11 height 15
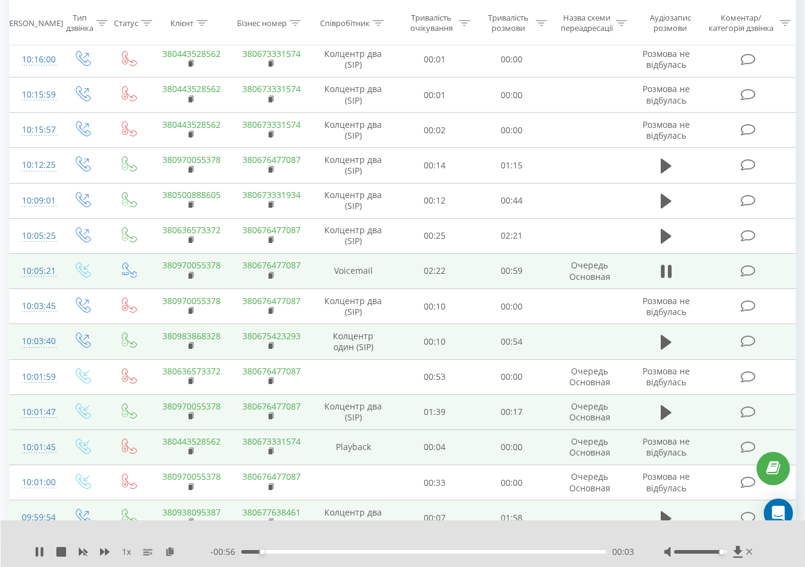
scroll to position [476, 0]
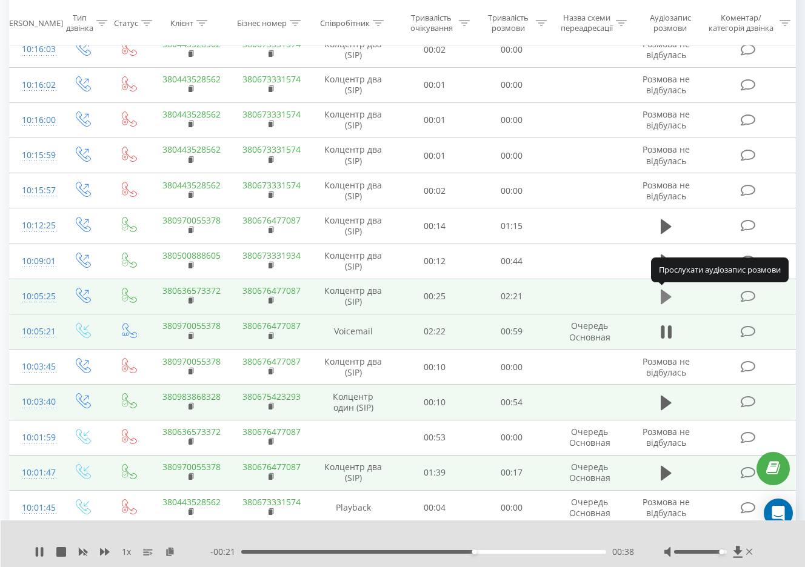
click at [664, 297] on icon at bounding box center [666, 297] width 11 height 15
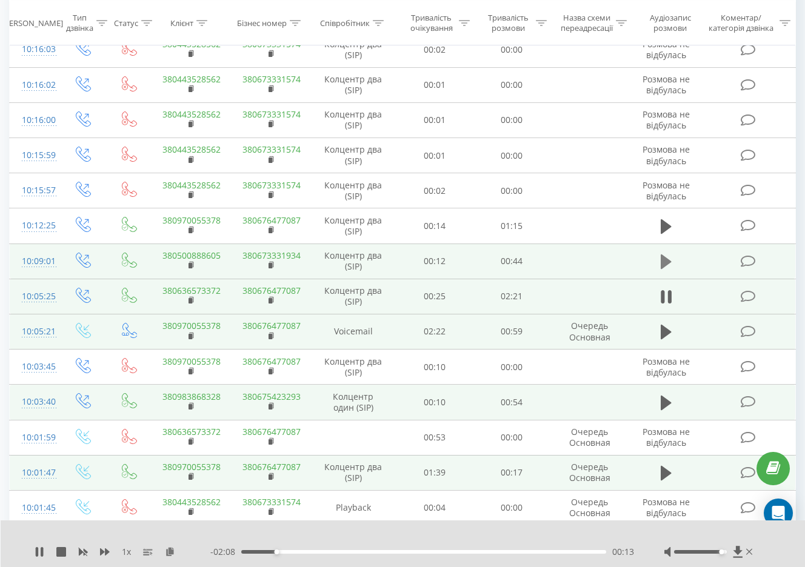
click at [661, 262] on icon at bounding box center [666, 262] width 11 height 15
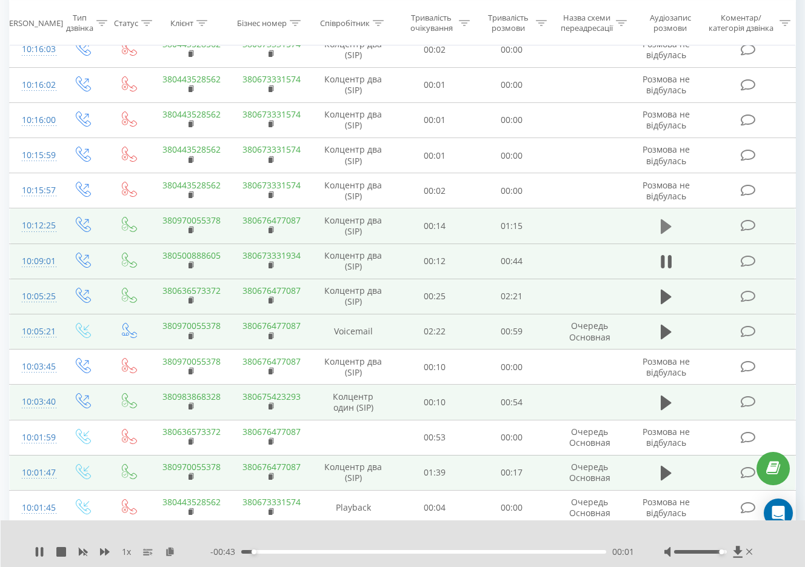
click at [666, 224] on icon at bounding box center [666, 226] width 11 height 15
click at [192, 231] on rect at bounding box center [191, 230] width 4 height 5
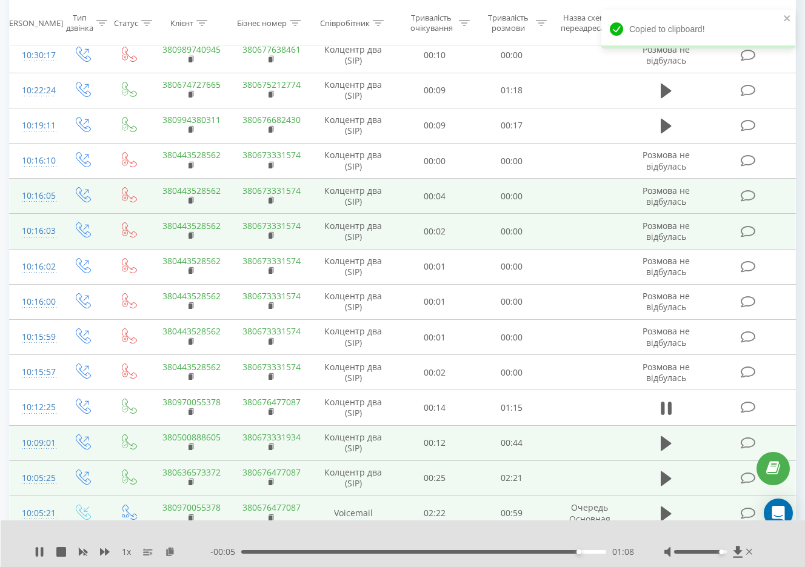
scroll to position [233, 0]
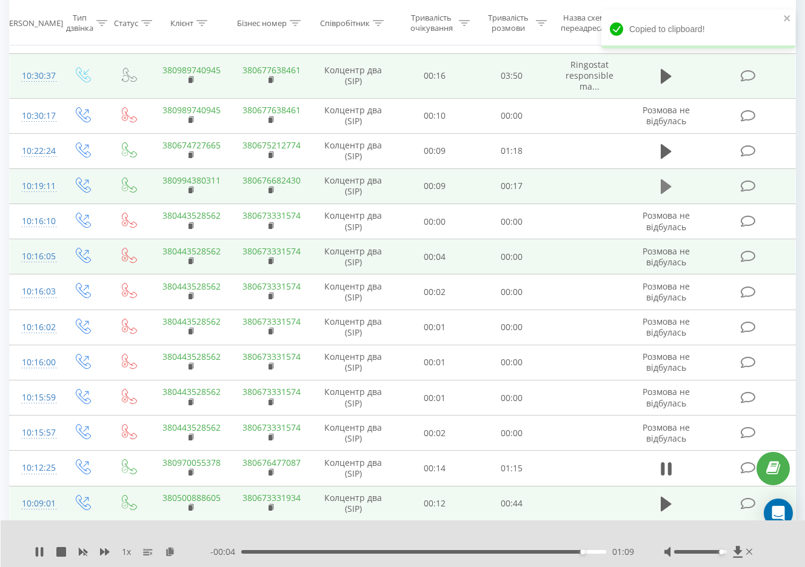
click at [663, 182] on icon at bounding box center [666, 186] width 11 height 15
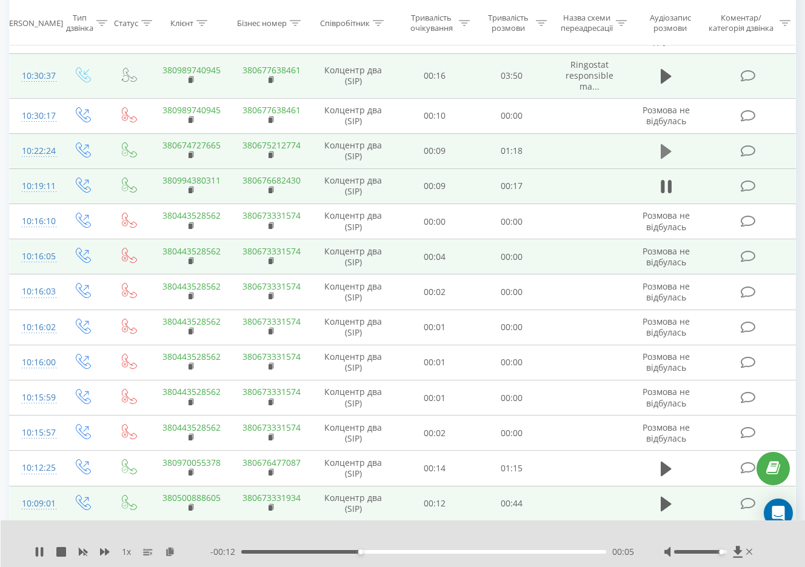
click at [663, 153] on icon at bounding box center [666, 151] width 11 height 15
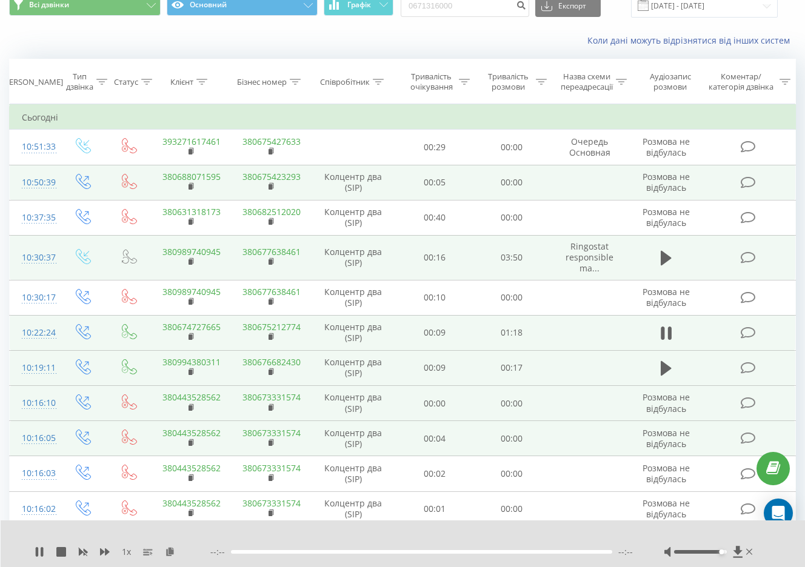
scroll to position [0, 0]
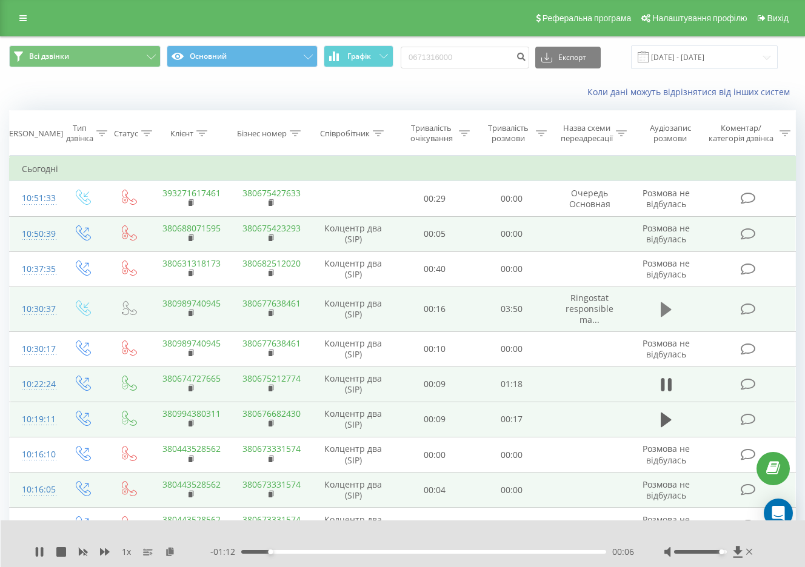
click at [666, 313] on icon at bounding box center [666, 310] width 11 height 15
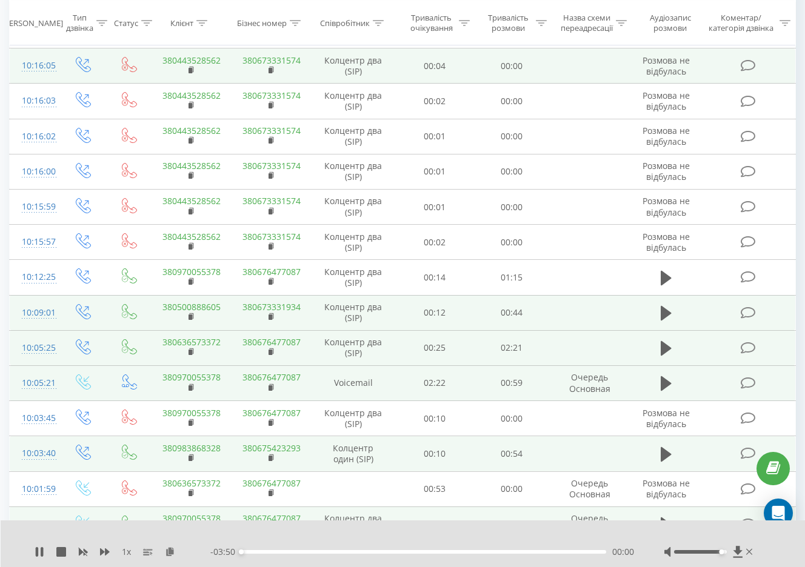
scroll to position [597, 0]
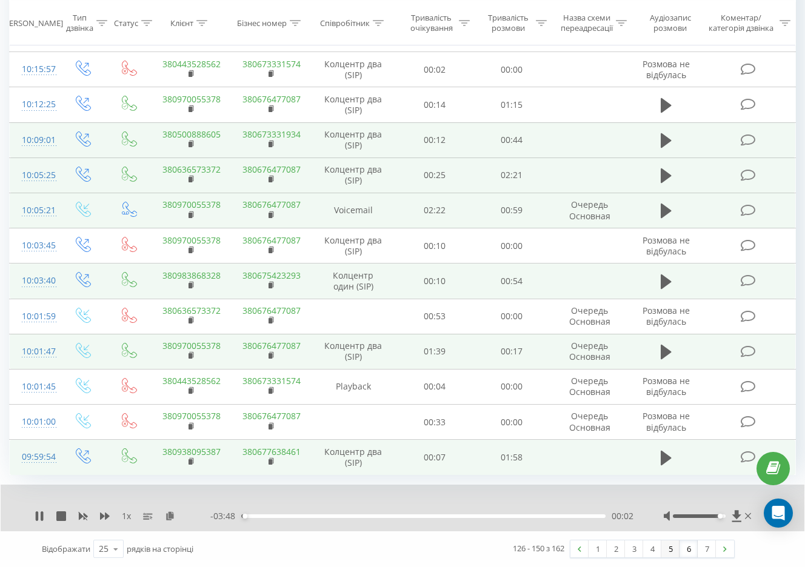
click at [669, 551] on link "5" at bounding box center [670, 549] width 18 height 17
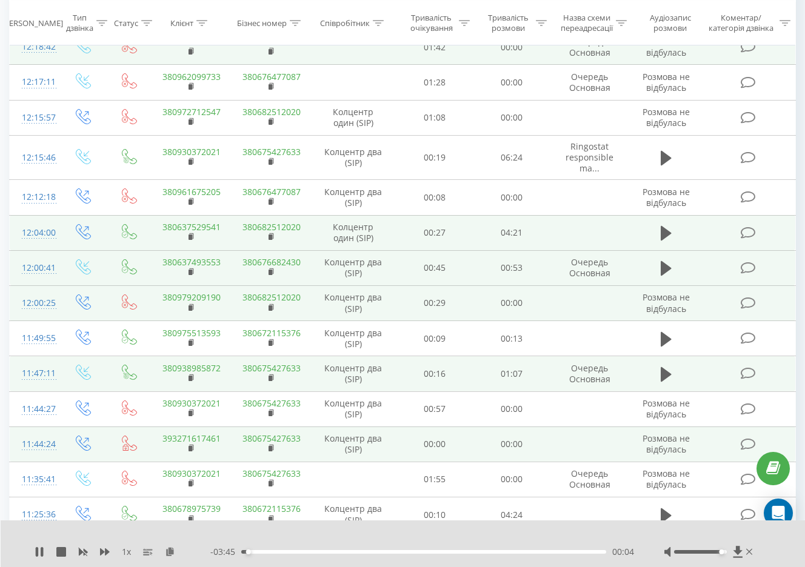
scroll to position [597, 0]
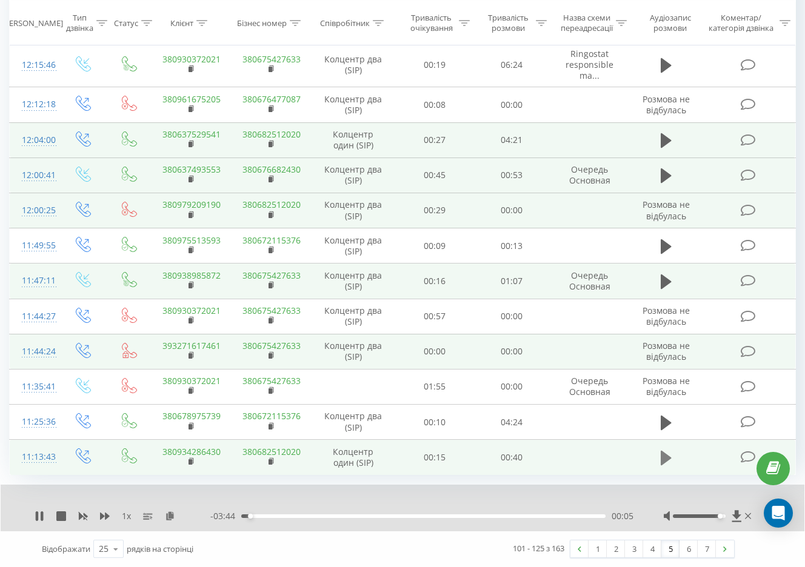
click at [664, 460] on icon at bounding box center [666, 458] width 11 height 15
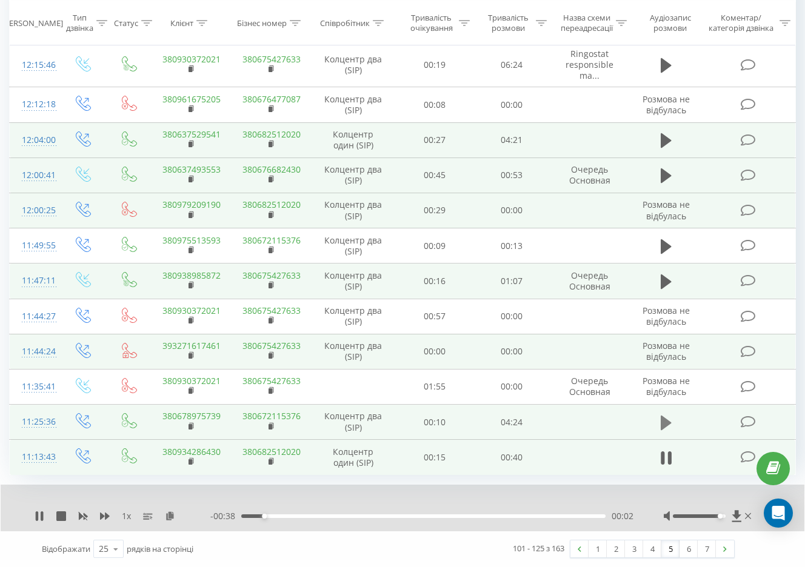
click at [661, 420] on icon at bounding box center [666, 423] width 11 height 17
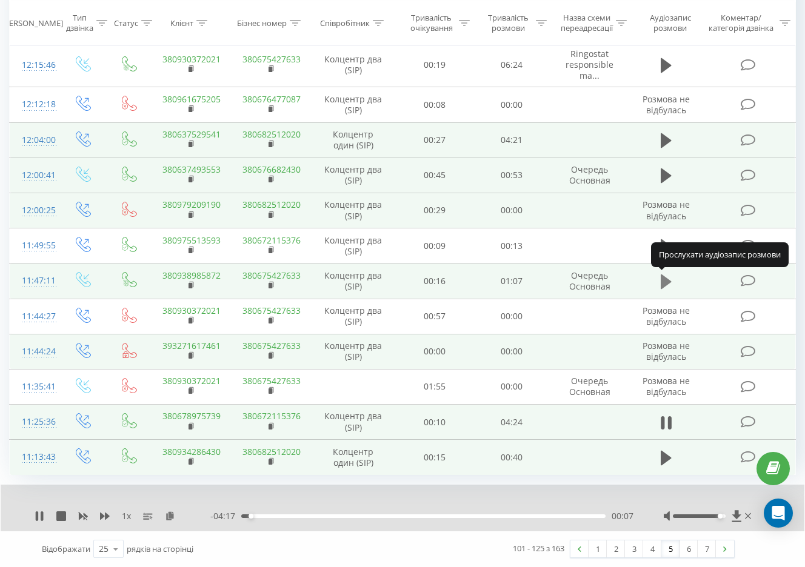
click at [662, 286] on icon at bounding box center [666, 282] width 11 height 15
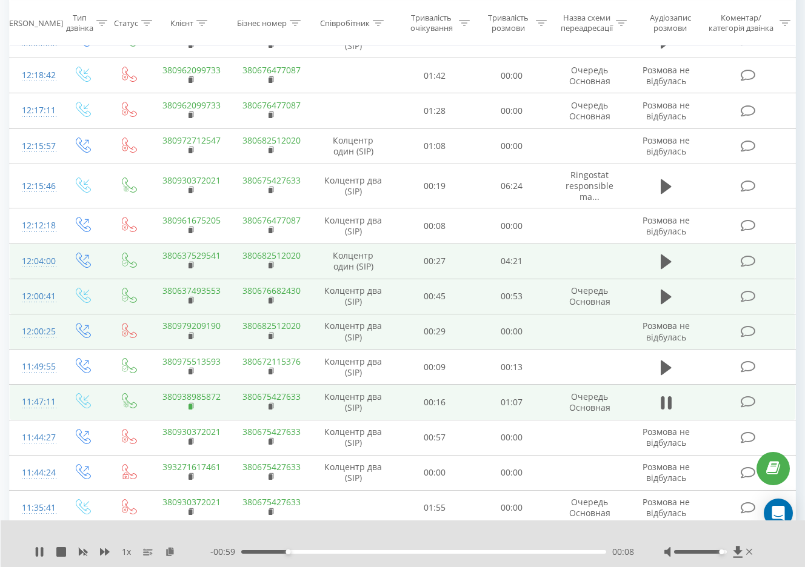
click at [193, 406] on icon at bounding box center [192, 407] width 7 height 8
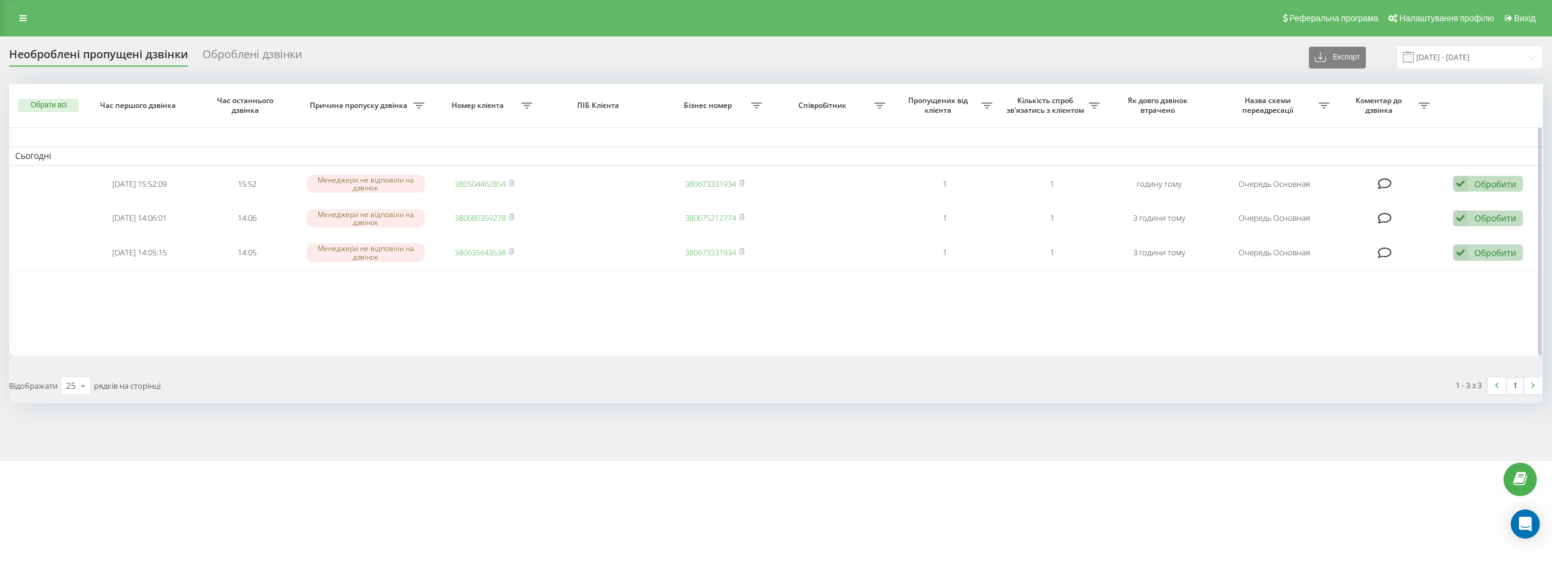
click at [33, 105] on button "Обрати всі" at bounding box center [48, 105] width 61 height 13
click at [149, 130] on div "Позначити обране обробленим" at bounding box center [148, 127] width 133 height 12
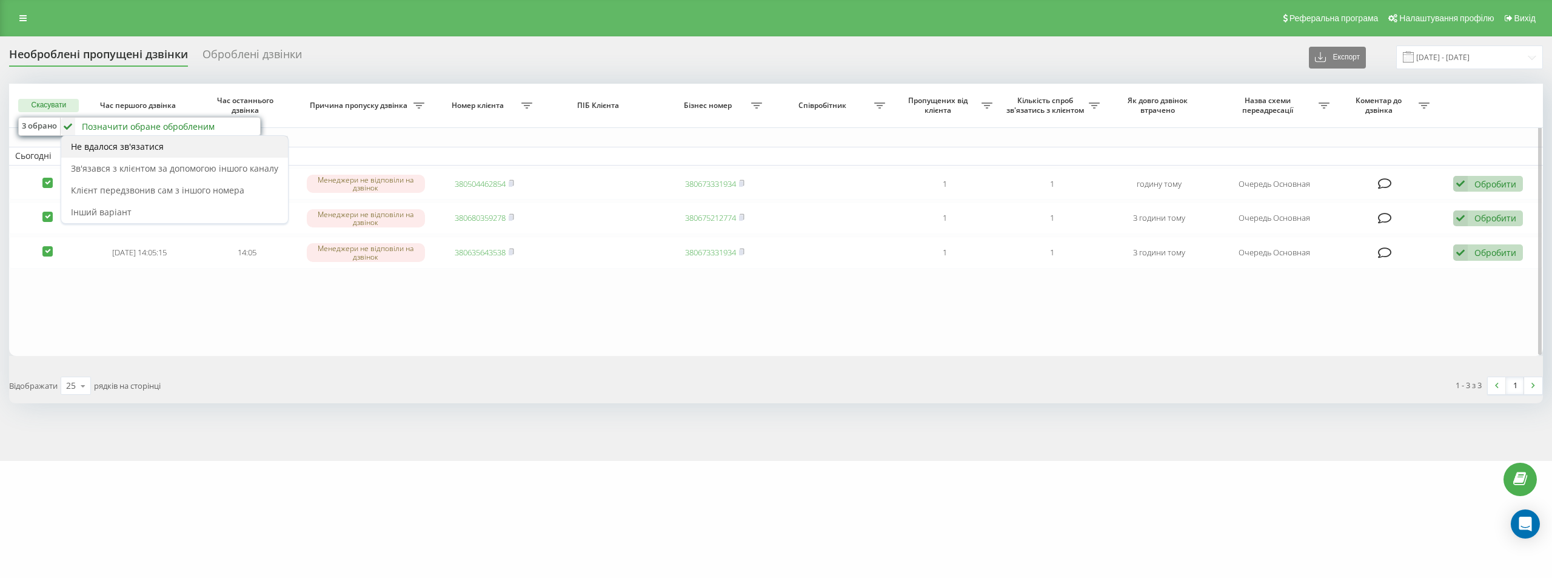
click at [177, 139] on div "Не вдалося зв'язатися" at bounding box center [174, 147] width 227 height 22
